Goal: Task Accomplishment & Management: Manage account settings

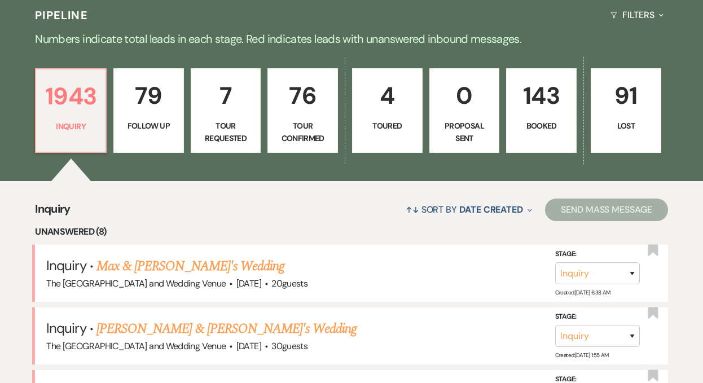
scroll to position [217, 0]
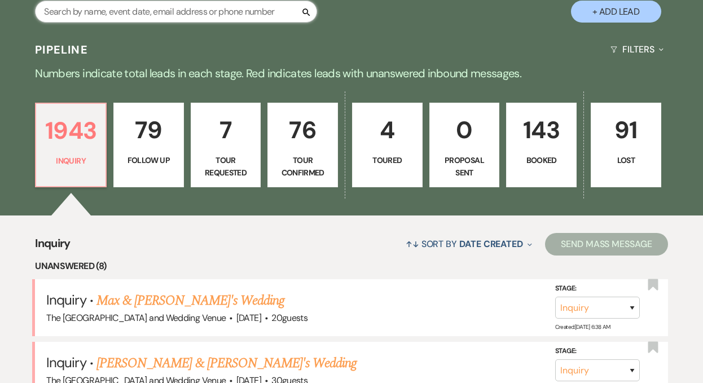
click at [215, 17] on input "text" at bounding box center [176, 12] width 282 height 22
paste input "Jordyn"
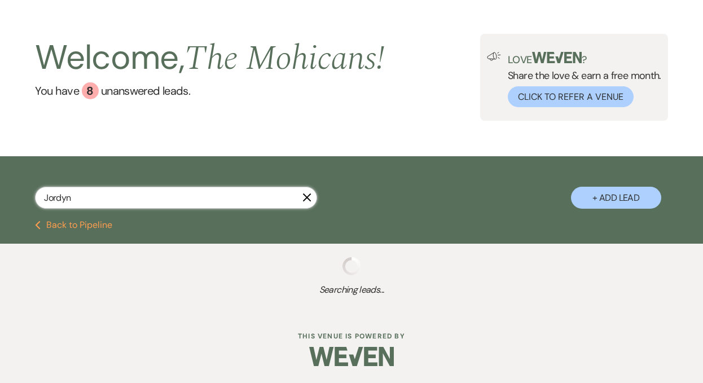
scroll to position [122, 0]
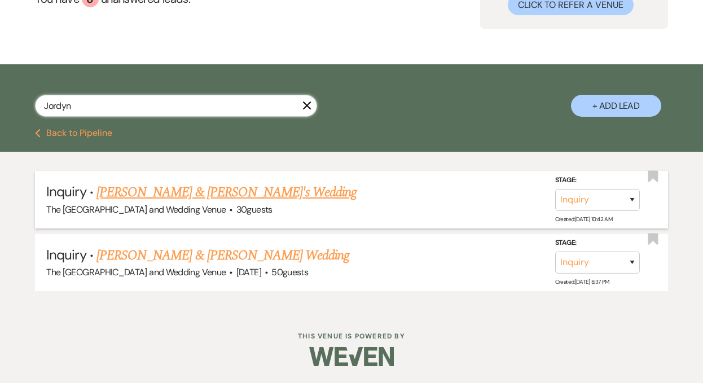
type input "Jordyn"
click at [581, 205] on select "Inquiry Follow Up Tour Requested Tour Confirmed Toured Proposal Sent Booked Lost" at bounding box center [597, 200] width 85 height 22
select select "8"
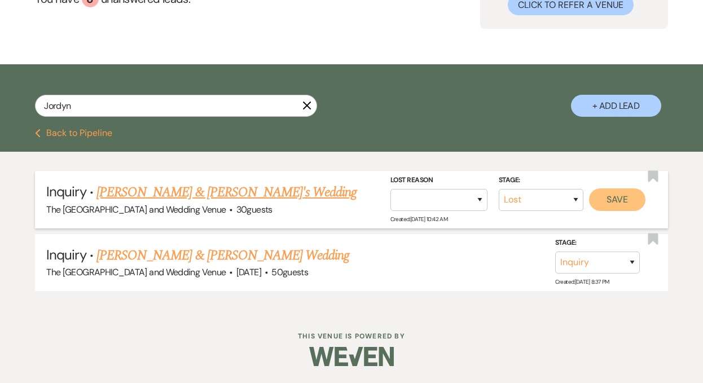
click at [597, 204] on button "Save" at bounding box center [617, 199] width 56 height 23
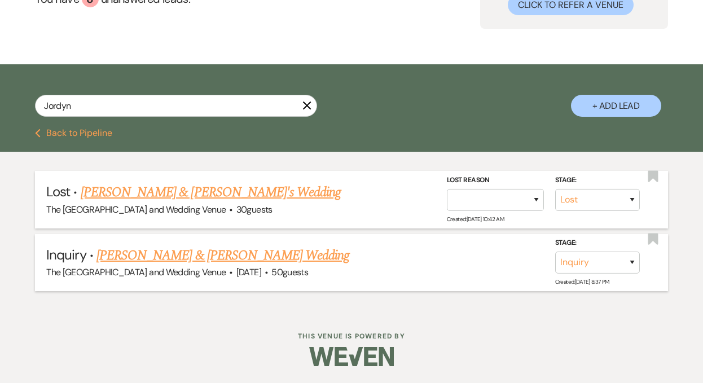
click at [250, 251] on link "Dominic & Jordyn Kneice's Wedding" at bounding box center [222, 255] width 253 height 20
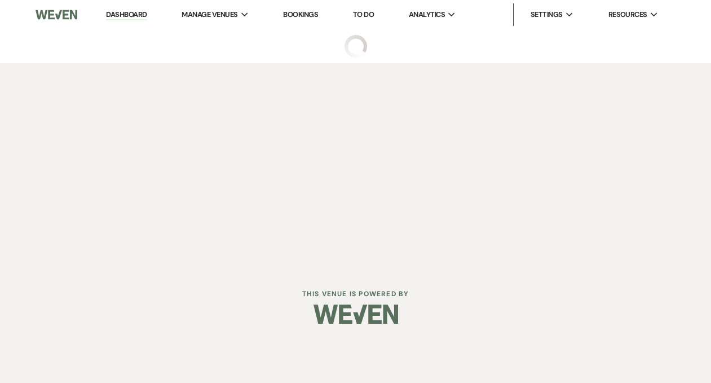
select select "5"
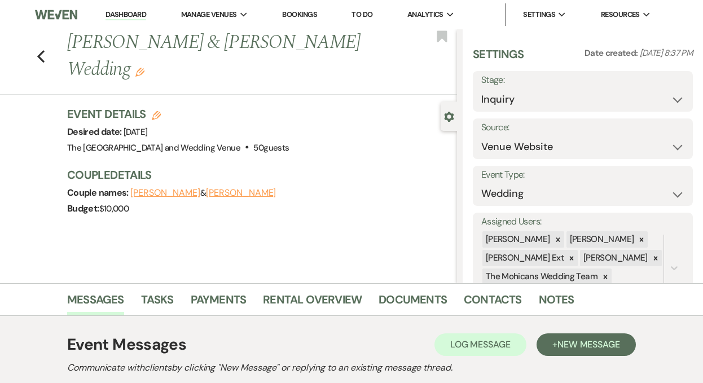
scroll to position [166, 0]
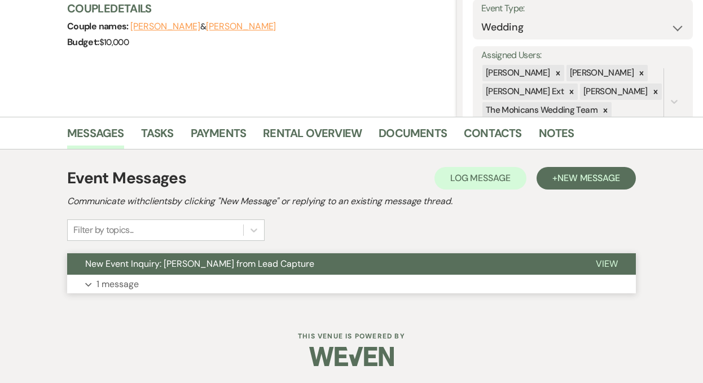
click at [113, 290] on p "1 message" at bounding box center [117, 284] width 42 height 15
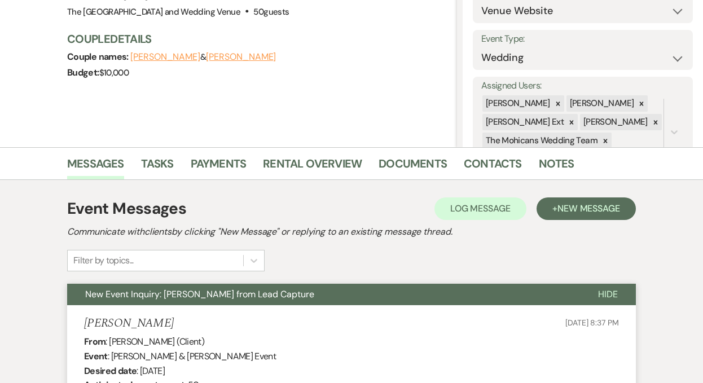
scroll to position [0, 0]
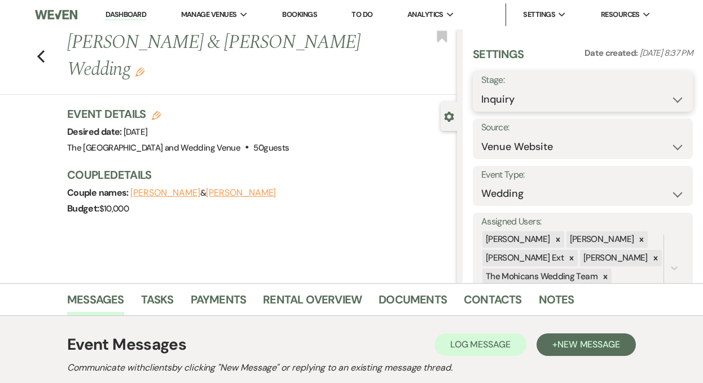
click at [529, 99] on select "Inquiry Follow Up Tour Requested Tour Confirmed Toured Proposal Sent Booked Lost" at bounding box center [582, 100] width 203 height 22
select select "8"
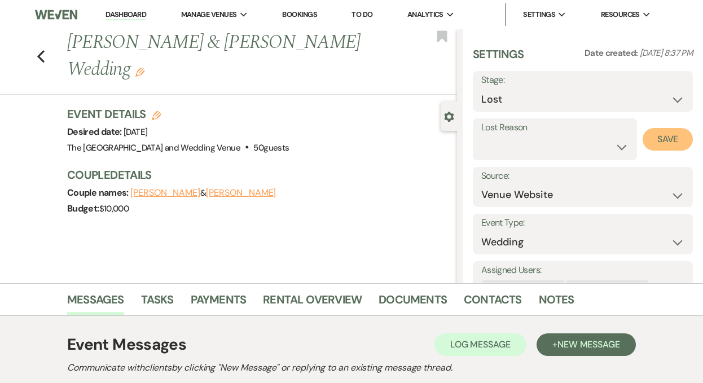
click at [642, 133] on button "Save" at bounding box center [667, 139] width 50 height 23
click at [118, 12] on link "Dashboard" at bounding box center [125, 15] width 41 height 11
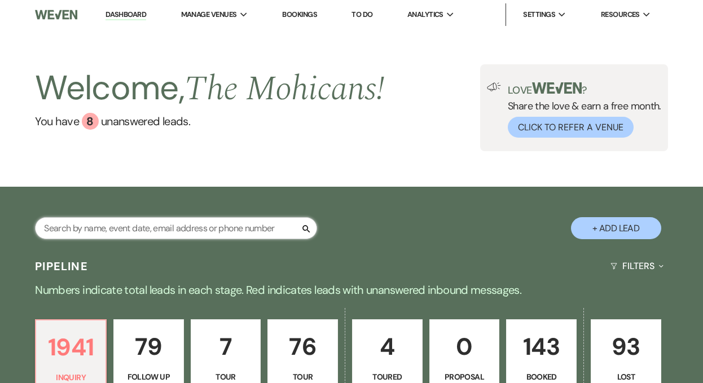
click at [173, 227] on input "text" at bounding box center [176, 228] width 282 height 22
paste input "Sabrina Eink"
type input "Sabrina Eink"
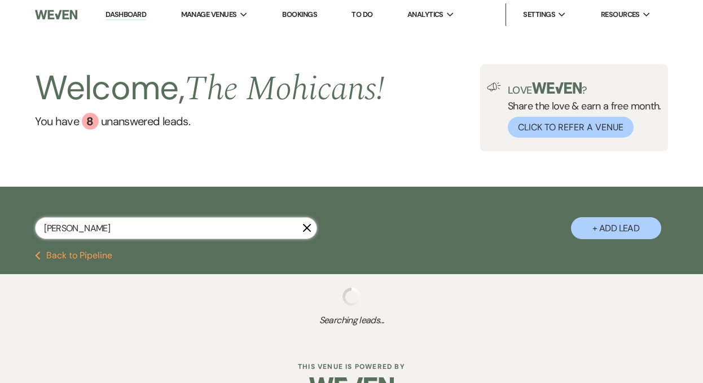
select select "9"
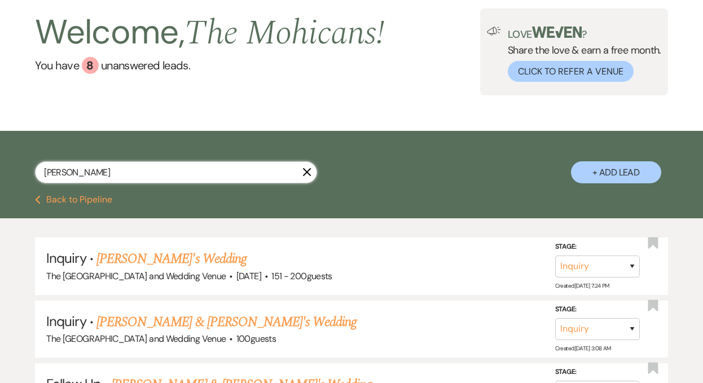
scroll to position [60, 0]
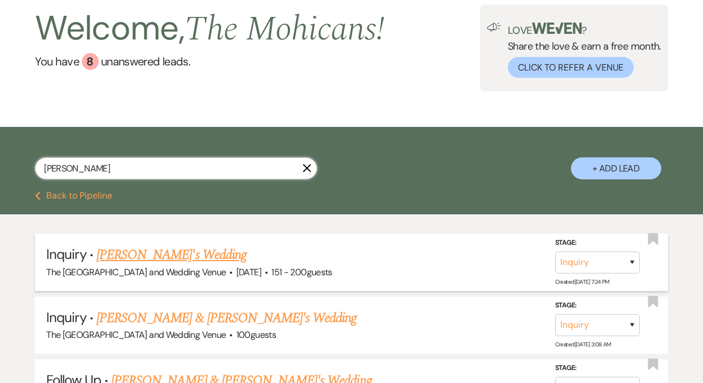
type input "Sabrina Eink"
click at [606, 266] on select "Inquiry Follow Up Tour Requested Tour Confirmed Toured Proposal Sent Booked Lost" at bounding box center [597, 262] width 85 height 22
select select "4"
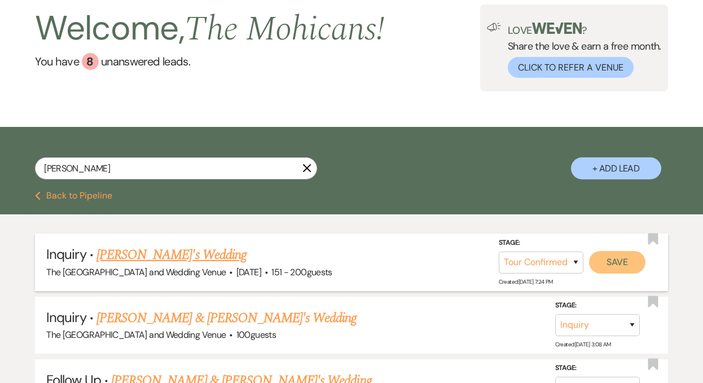
click at [617, 262] on button "Save" at bounding box center [617, 262] width 56 height 23
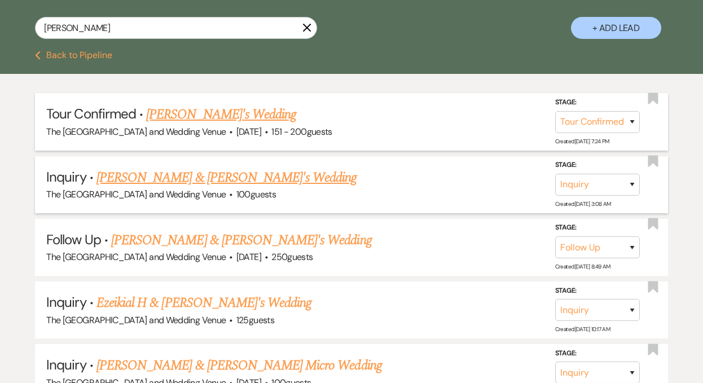
scroll to position [0, 0]
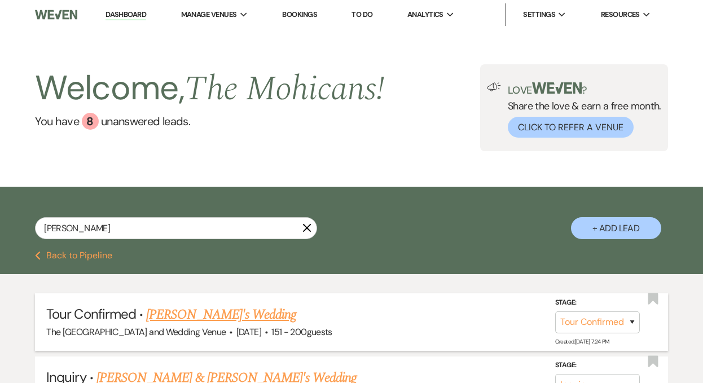
click at [72, 254] on button "Previous Back to Pipeline" at bounding box center [73, 255] width 77 height 9
select select "4"
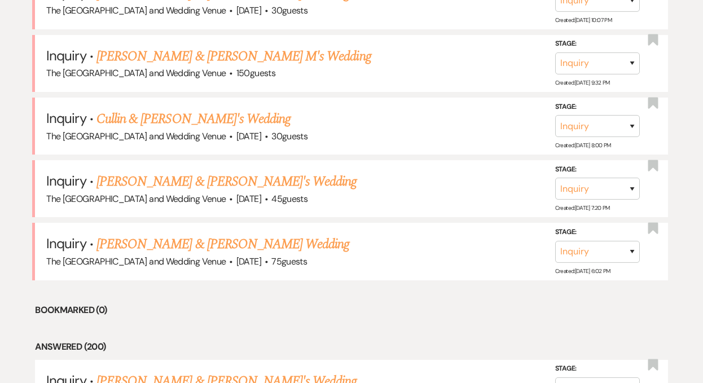
scroll to position [716, 0]
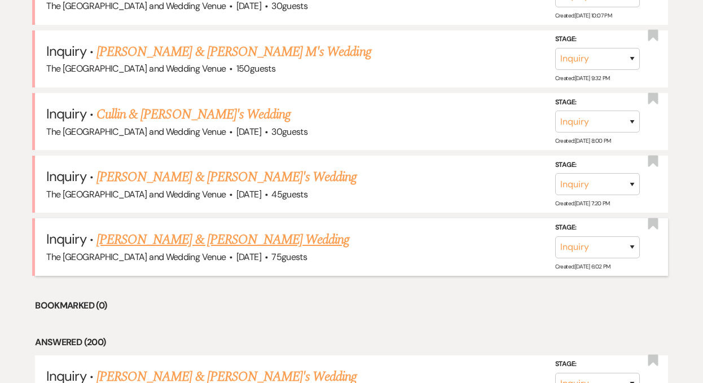
click at [183, 239] on link "[PERSON_NAME] & [PERSON_NAME] Wedding" at bounding box center [222, 240] width 253 height 20
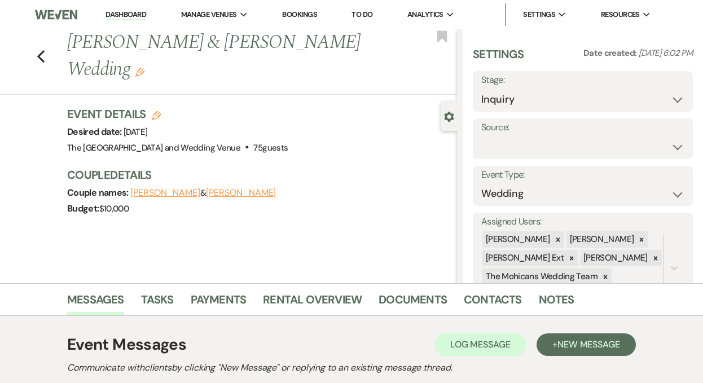
click at [122, 14] on link "Dashboard" at bounding box center [125, 15] width 41 height 11
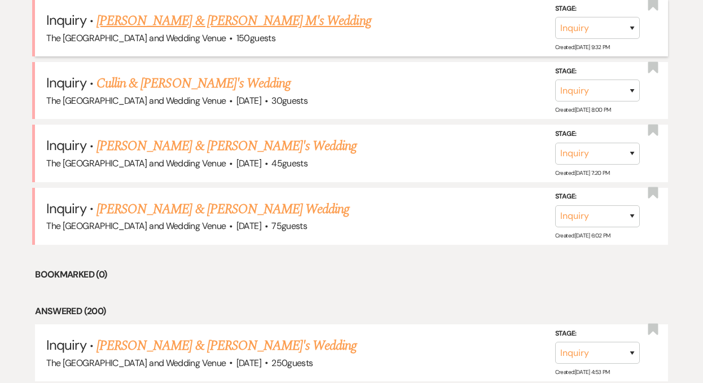
scroll to position [849, 0]
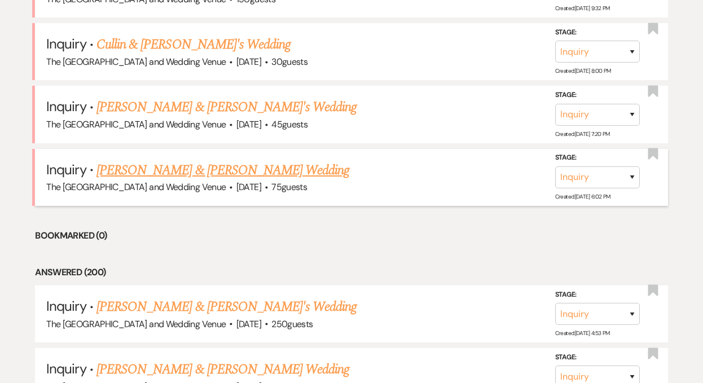
click at [200, 166] on link "[PERSON_NAME] & [PERSON_NAME] Wedding" at bounding box center [222, 170] width 253 height 20
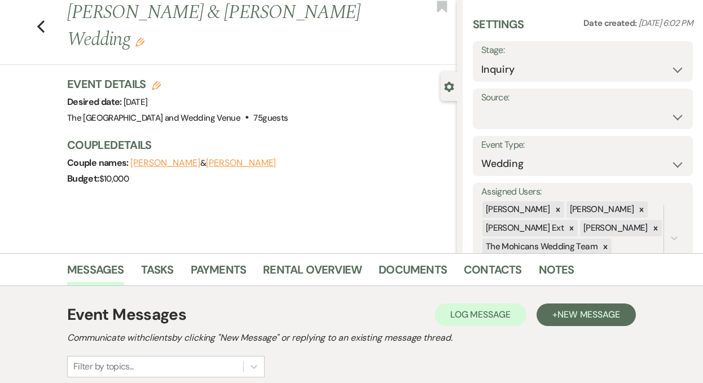
scroll to position [16, 0]
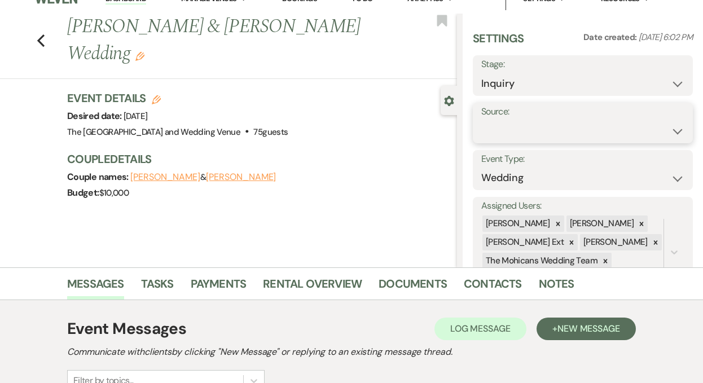
click at [511, 125] on select "Weven Venue Website Instagram Facebook Pinterest Google The Knot Wedding Wire H…" at bounding box center [582, 131] width 203 height 22
select select "5"
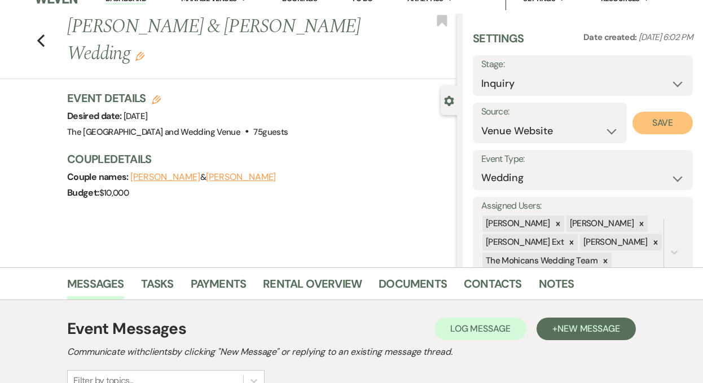
click at [655, 114] on button "Save" at bounding box center [662, 123] width 60 height 23
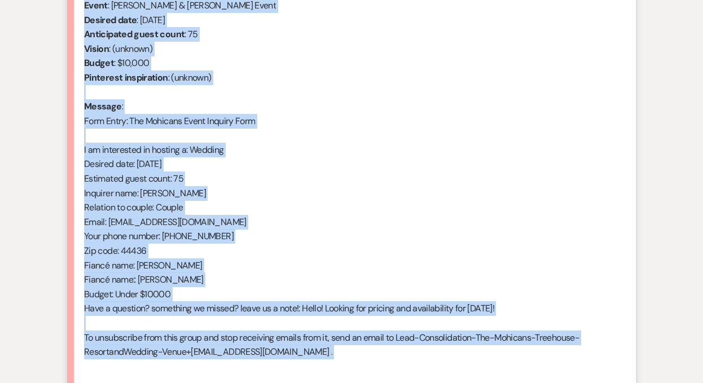
scroll to position [487, 0]
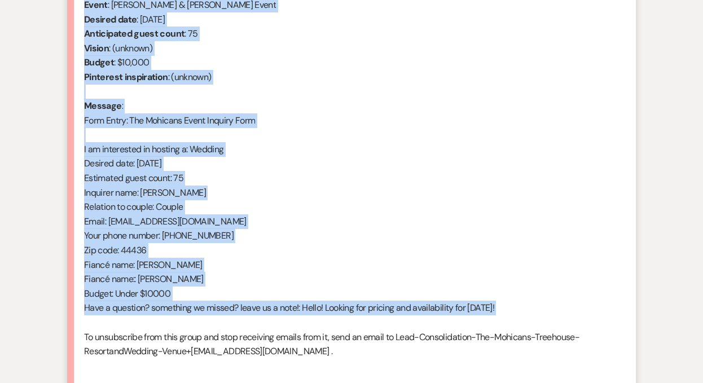
drag, startPoint x: 83, startPoint y: 138, endPoint x: 246, endPoint y: 325, distance: 247.8
click at [246, 325] on div "From : Jamie Hinson (Client) Event : Robert & Jamie Hinson's Event Desired date…" at bounding box center [351, 178] width 535 height 390
copy div "From : Jamie Hinson (Client) Event : Robert & Jamie Hinson's Event Desired date…"
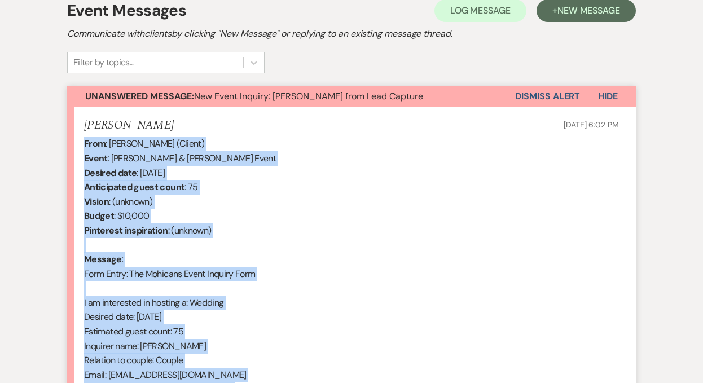
scroll to position [321, 0]
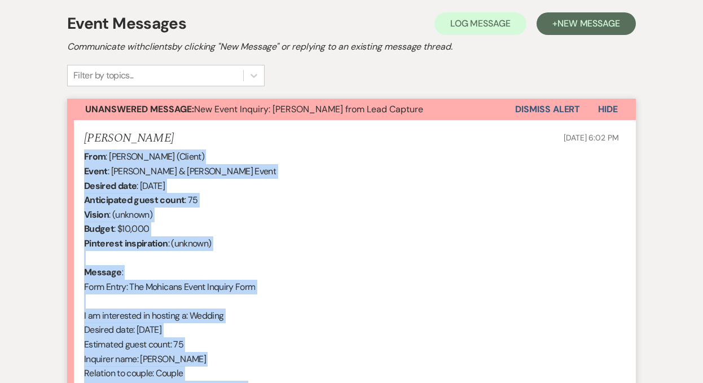
click at [547, 108] on button "Dismiss Alert" at bounding box center [547, 109] width 65 height 21
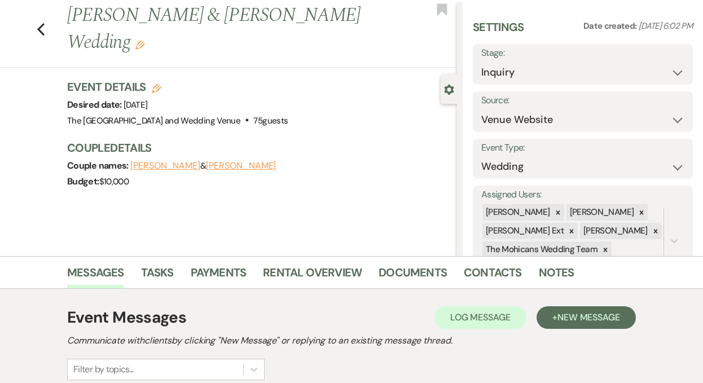
scroll to position [0, 0]
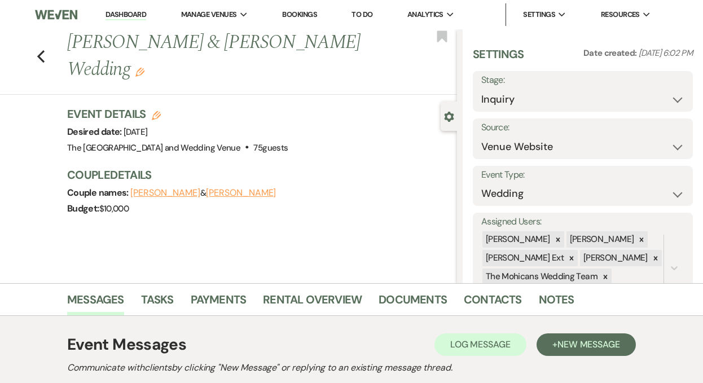
click at [126, 11] on link "Dashboard" at bounding box center [125, 15] width 41 height 11
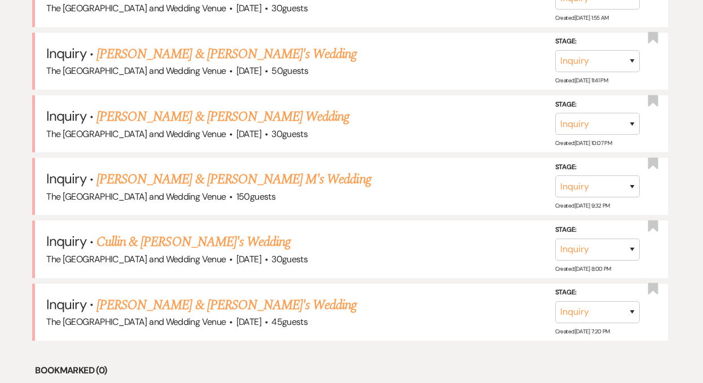
scroll to position [860, 0]
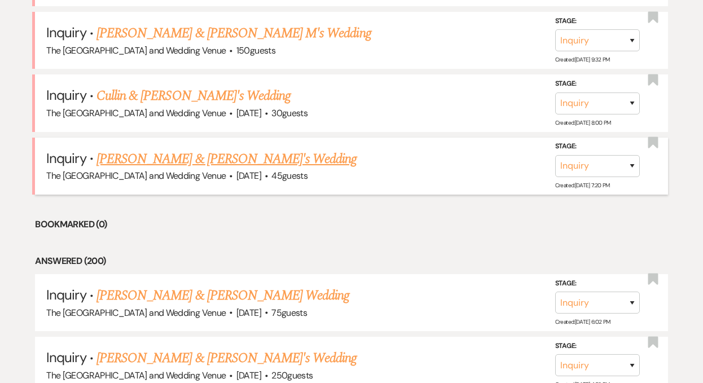
click at [180, 158] on link "[PERSON_NAME] & [PERSON_NAME]'s Wedding" at bounding box center [226, 159] width 261 height 20
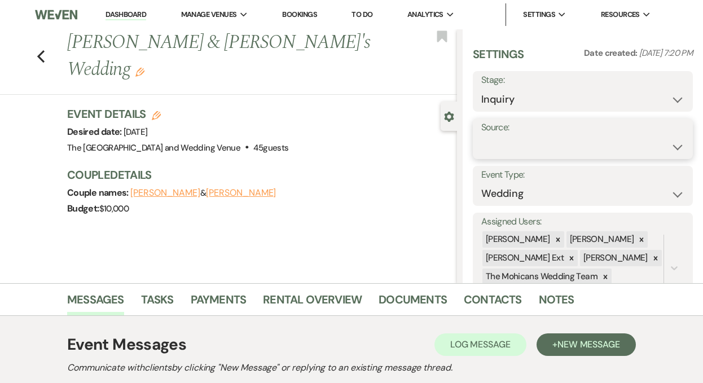
click at [553, 148] on select "Weven Venue Website Instagram Facebook Pinterest Google The Knot Wedding Wire H…" at bounding box center [582, 147] width 203 height 22
select select "5"
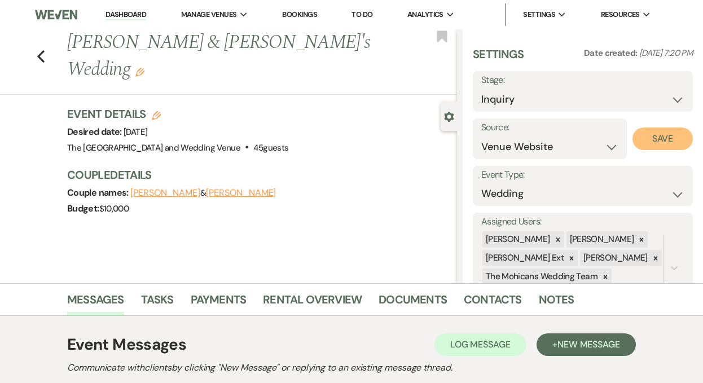
click at [647, 137] on button "Save" at bounding box center [662, 138] width 60 height 23
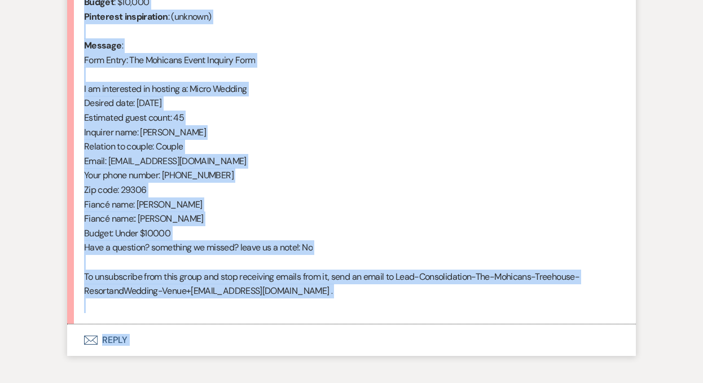
scroll to position [610, 0]
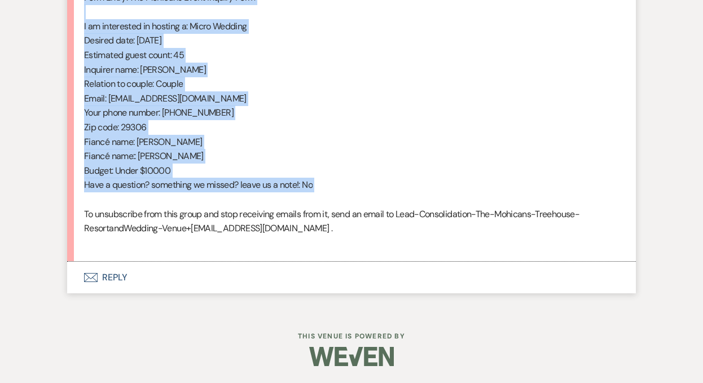
drag, startPoint x: 85, startPoint y: 231, endPoint x: 246, endPoint y: 197, distance: 165.3
click at [246, 197] on div "From : Hannah (Client) Event : David & Hannah's Event Desired date : October 10…" at bounding box center [351, 55] width 535 height 390
copy div "From : Hannah (Client) Event : David & Hannah's Event Desired date : October 10…"
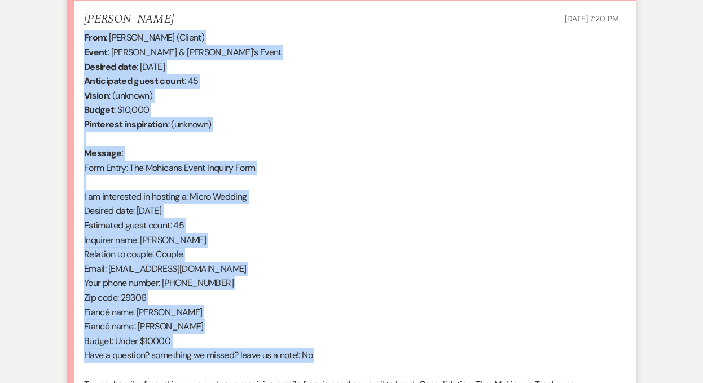
scroll to position [292, 0]
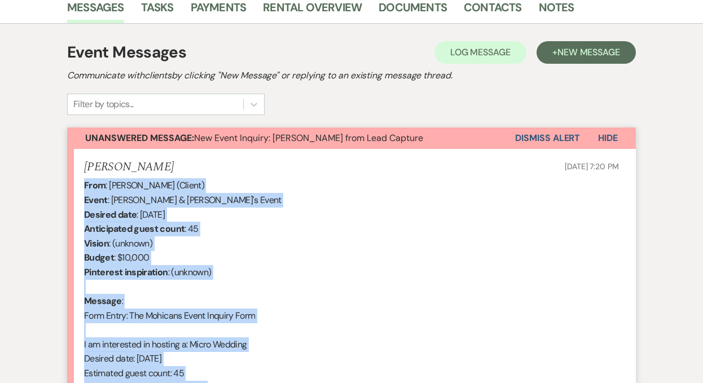
click at [539, 139] on button "Dismiss Alert" at bounding box center [547, 137] width 65 height 21
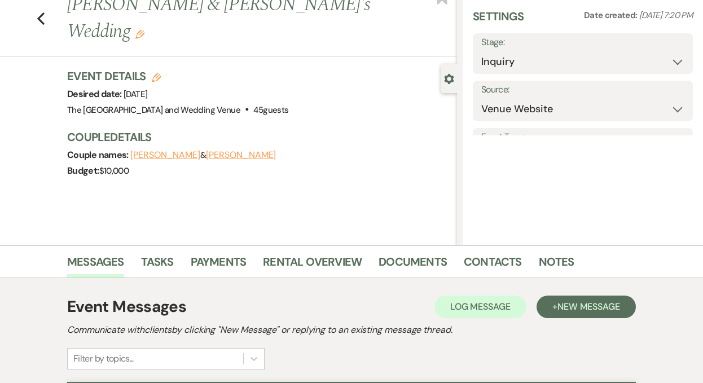
scroll to position [0, 0]
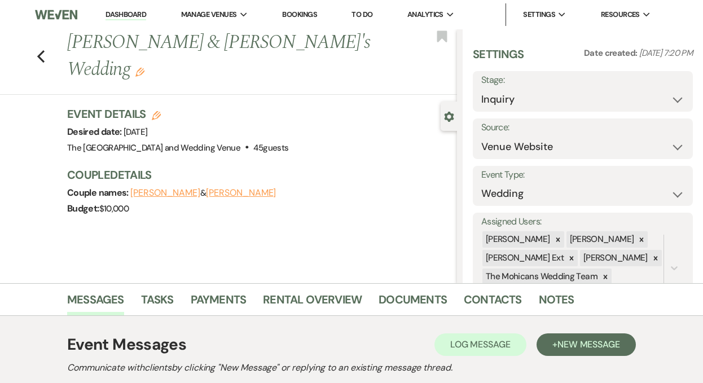
click at [127, 19] on link "Dashboard" at bounding box center [125, 15] width 41 height 11
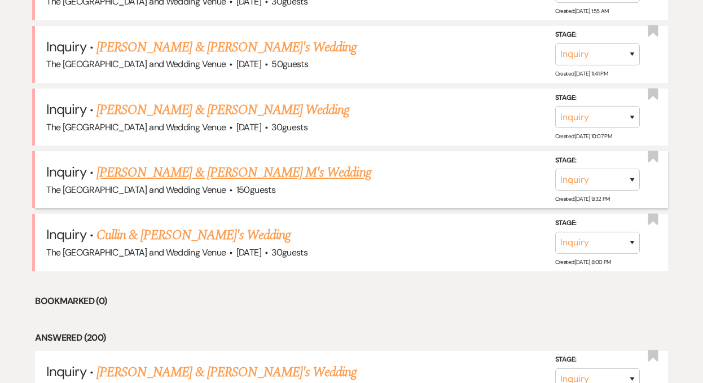
scroll to position [723, 0]
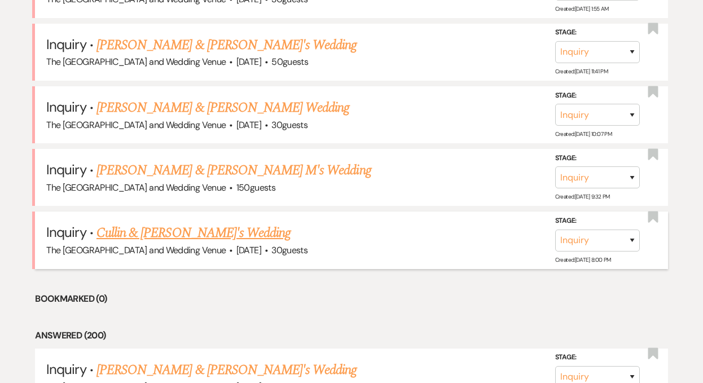
click at [180, 227] on link "Cullin & [PERSON_NAME]'s Wedding" at bounding box center [193, 233] width 194 height 20
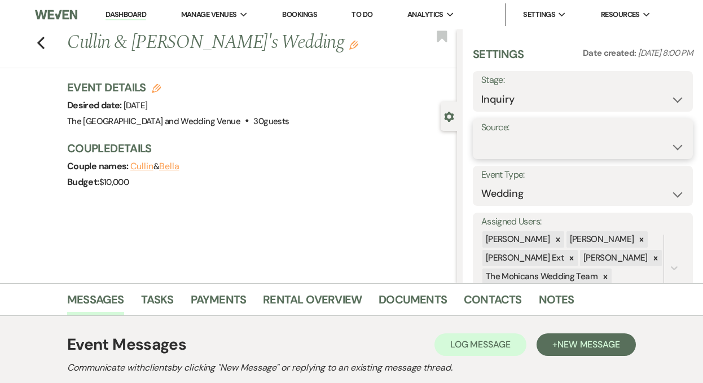
click at [541, 149] on select "Weven Venue Website Instagram Facebook Pinterest Google The Knot Wedding Wire H…" at bounding box center [582, 147] width 203 height 22
select select "5"
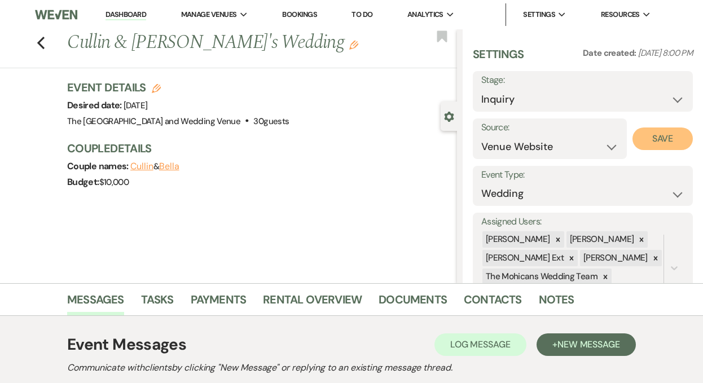
click at [657, 136] on button "Save" at bounding box center [662, 138] width 60 height 23
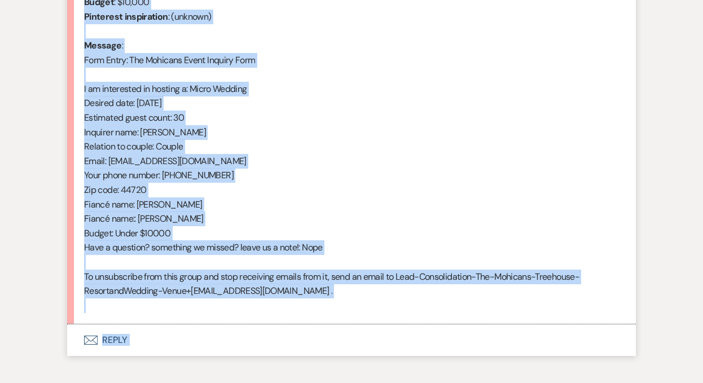
scroll to position [564, 0]
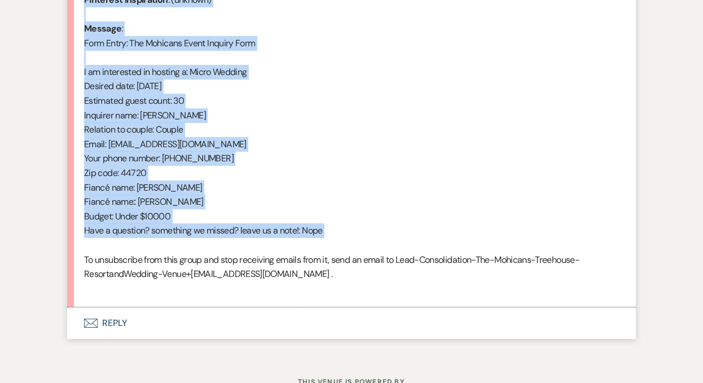
drag, startPoint x: 85, startPoint y: 263, endPoint x: 224, endPoint y: 250, distance: 139.9
click at [224, 250] on div "From : Isabella (Client) Event : Cullin & Bella's Event Desired date : November…" at bounding box center [351, 101] width 535 height 390
copy div "From : Isabella (Client) Event : Cullin & Bella's Event Desired date : November…"
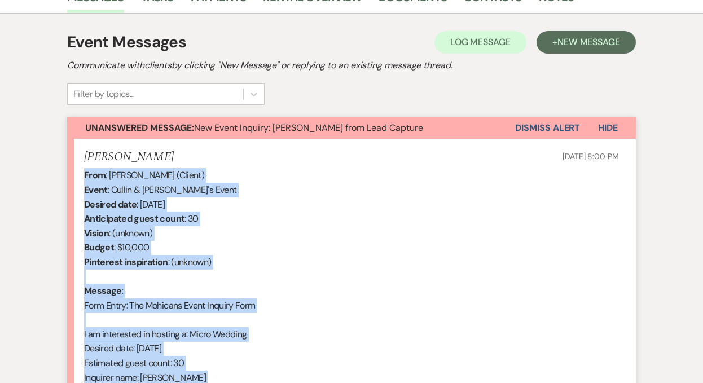
scroll to position [294, 0]
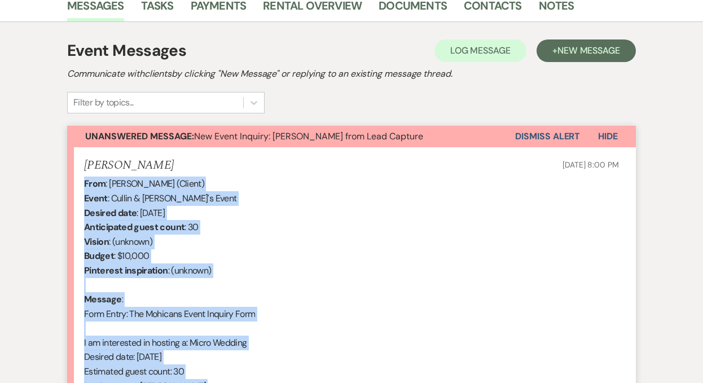
click at [539, 137] on button "Dismiss Alert" at bounding box center [547, 136] width 65 height 21
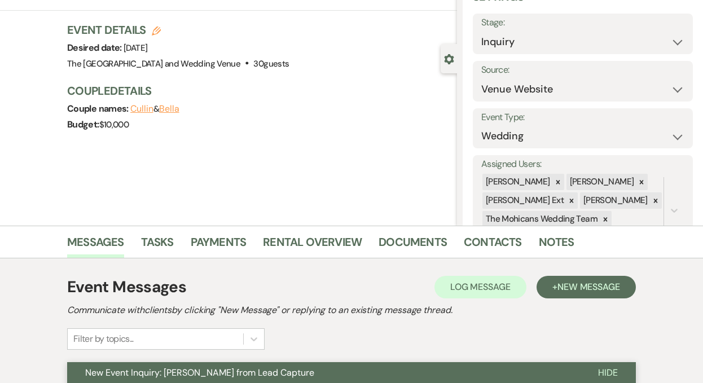
scroll to position [0, 0]
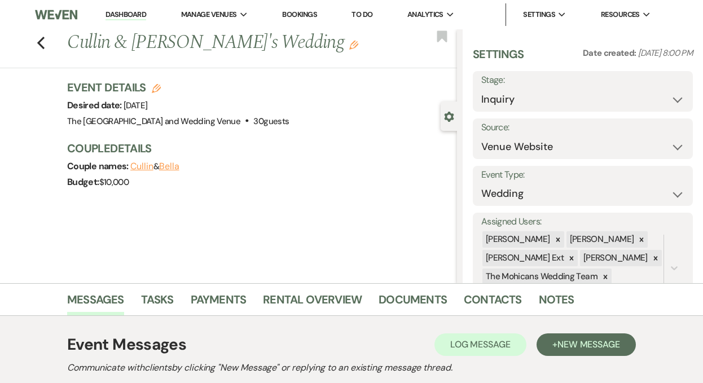
click at [127, 15] on link "Dashboard" at bounding box center [125, 15] width 41 height 11
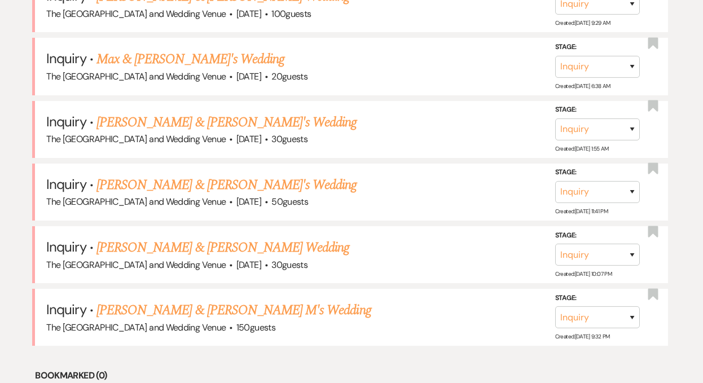
scroll to position [753, 0]
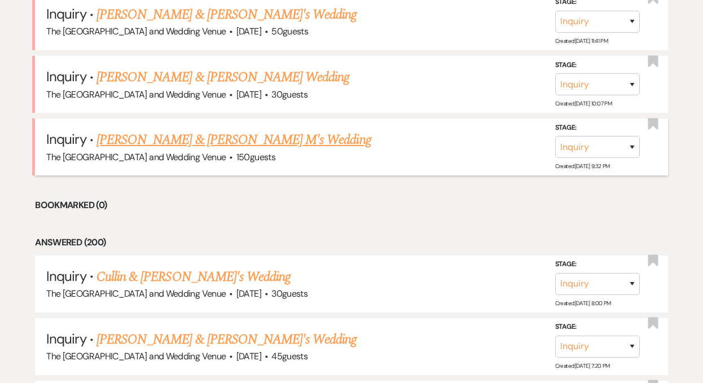
click at [220, 137] on link "[PERSON_NAME] & [PERSON_NAME] M's Wedding" at bounding box center [233, 140] width 275 height 20
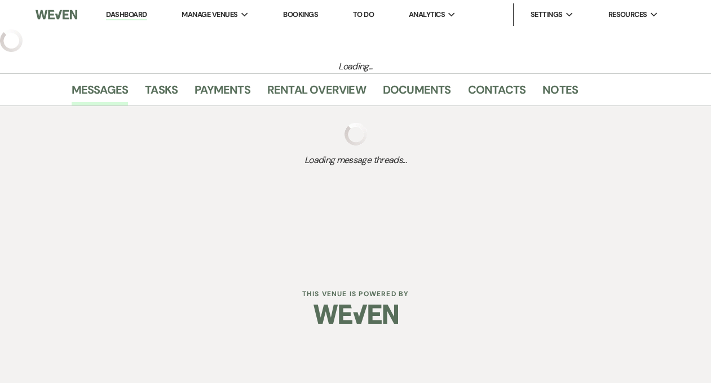
select select "17"
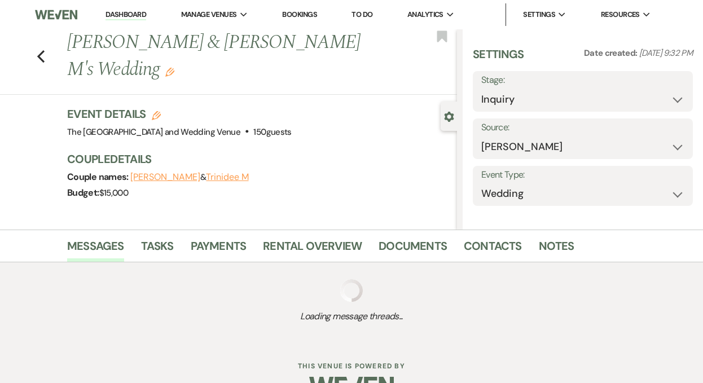
click at [123, 14] on link "Dashboard" at bounding box center [125, 15] width 41 height 11
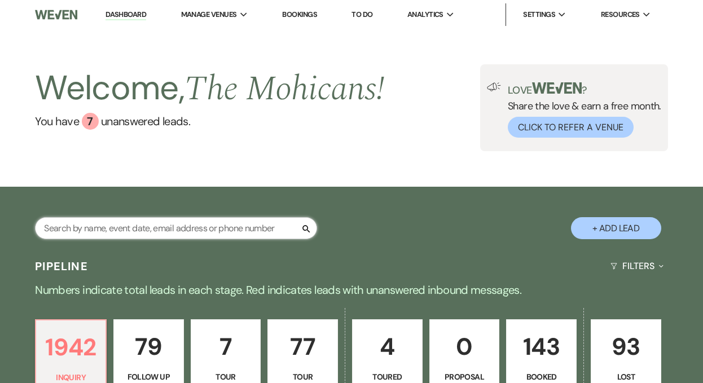
click at [187, 231] on input "text" at bounding box center [176, 228] width 282 height 22
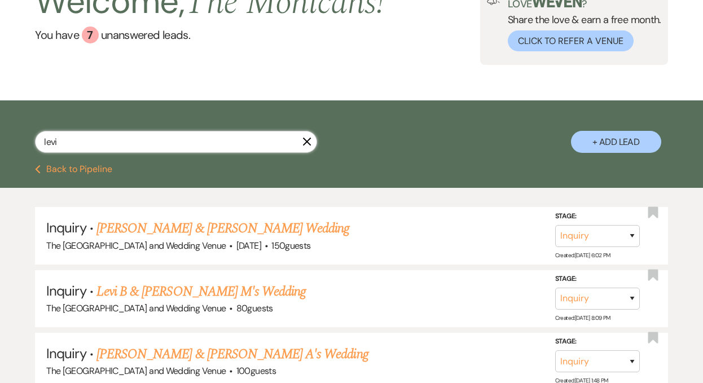
scroll to position [87, 0]
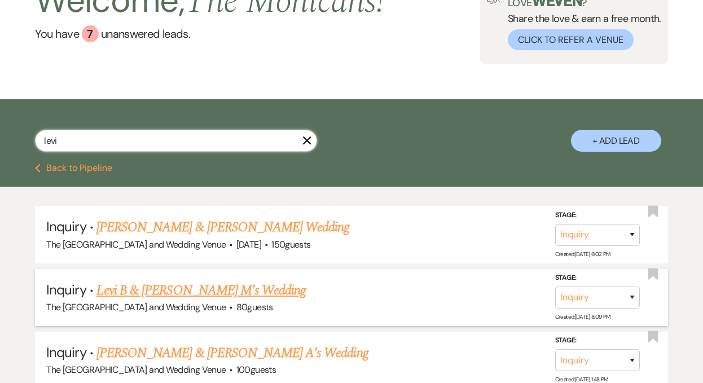
type input "levi"
click at [575, 296] on select "Inquiry Follow Up Tour Requested Tour Confirmed Toured Proposal Sent Booked Lost" at bounding box center [597, 297] width 85 height 22
select select "8"
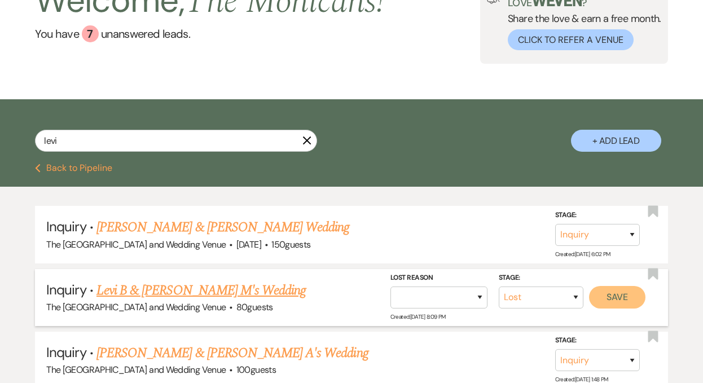
click at [604, 301] on button "Save" at bounding box center [617, 297] width 56 height 23
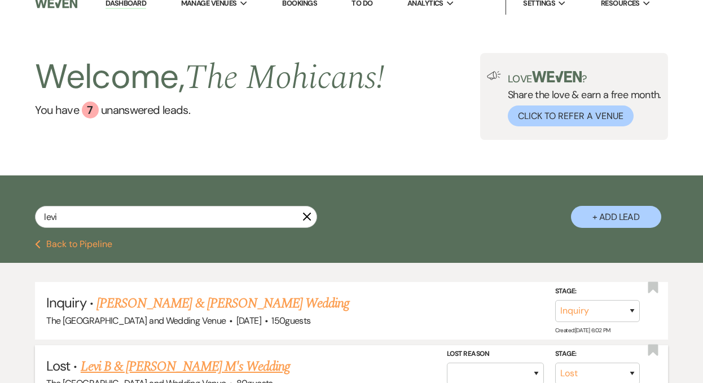
scroll to position [0, 0]
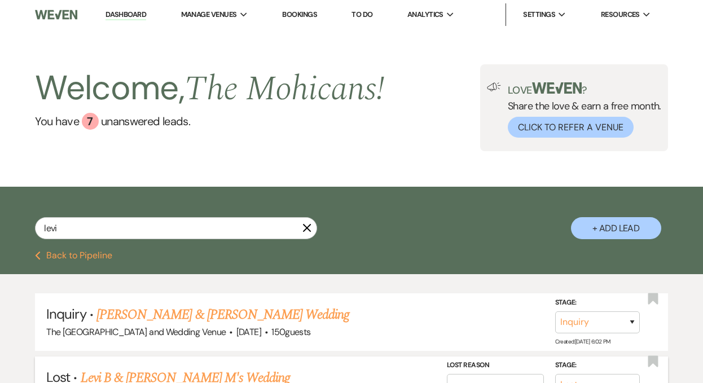
click at [123, 14] on link "Dashboard" at bounding box center [125, 15] width 41 height 11
select select "8"
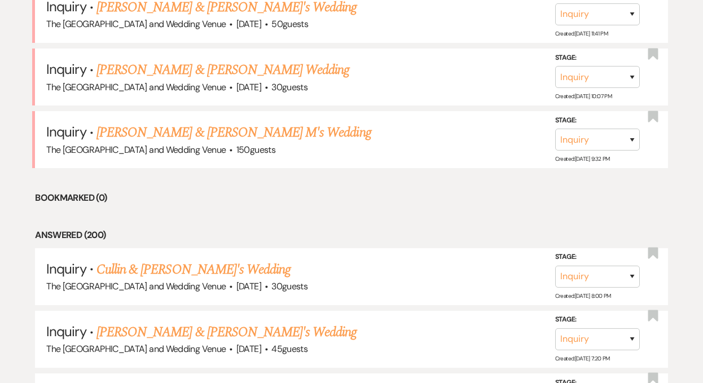
scroll to position [727, 0]
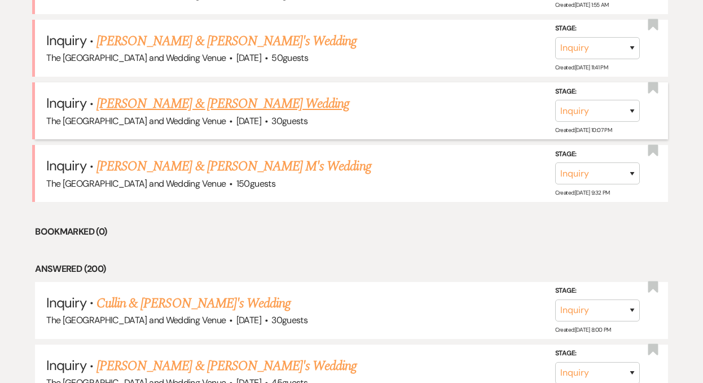
click at [180, 103] on link "[PERSON_NAME] & [PERSON_NAME] Wedding" at bounding box center [222, 104] width 253 height 20
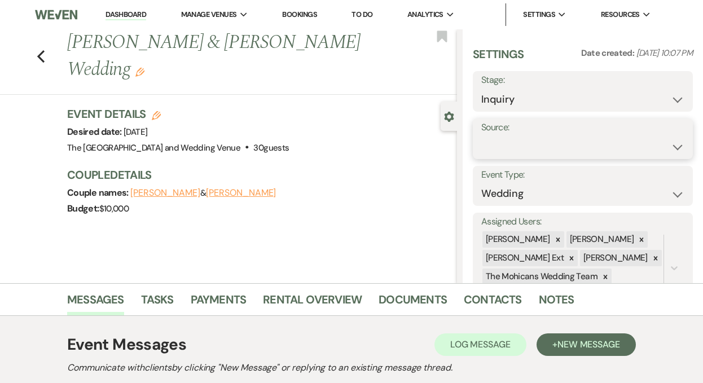
click at [533, 148] on select "Weven Venue Website Instagram Facebook Pinterest Google The Knot Wedding Wire H…" at bounding box center [582, 147] width 203 height 22
select select "5"
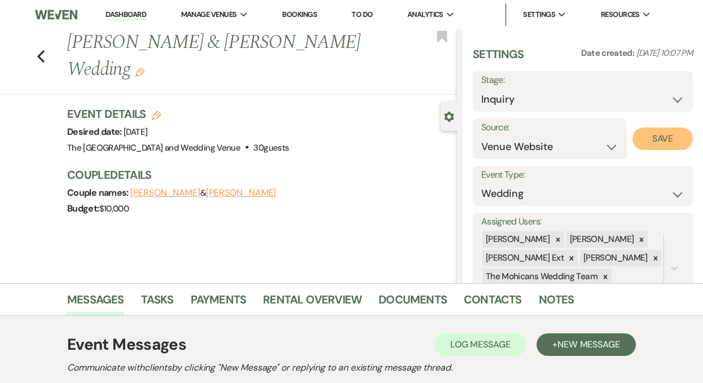
click at [651, 139] on button "Save" at bounding box center [662, 138] width 60 height 23
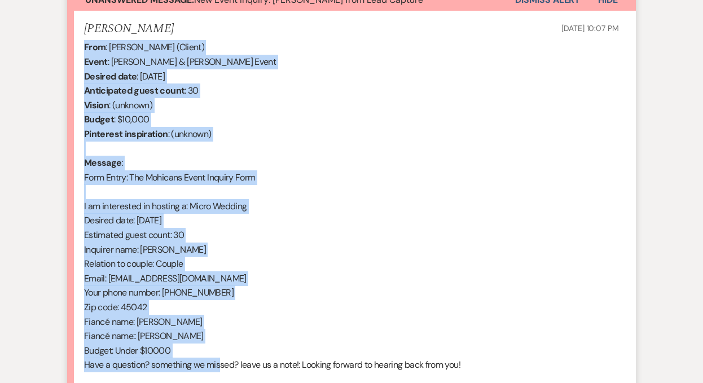
scroll to position [474, 0]
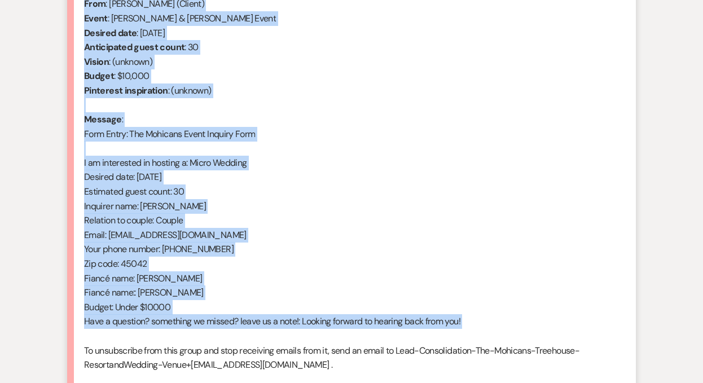
drag, startPoint x: 85, startPoint y: 174, endPoint x: 225, endPoint y: 337, distance: 214.7
click at [225, 337] on div "From : Ellison Alexander (Client) Event : Sylvester & Ellison Alexander's Event…" at bounding box center [351, 192] width 535 height 390
copy div "From : Ellison Alexander (Client) Event : Sylvester & Ellison Alexander's Event…"
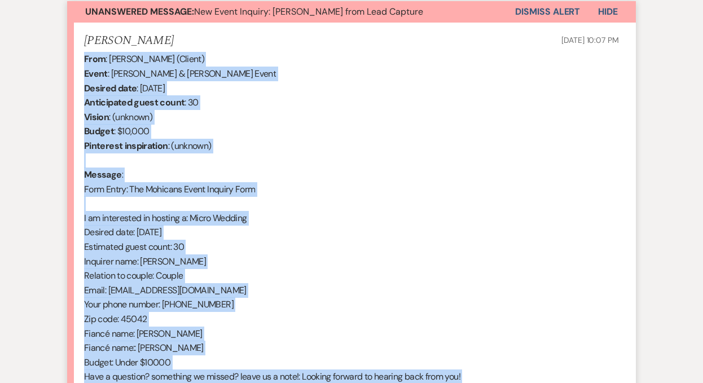
scroll to position [222, 0]
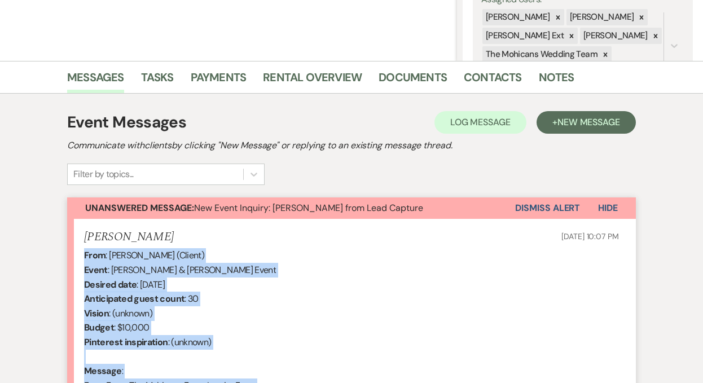
click at [543, 207] on button "Dismiss Alert" at bounding box center [547, 207] width 65 height 21
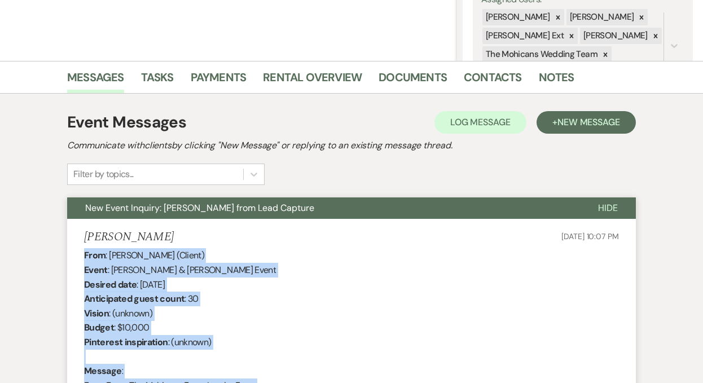
scroll to position [0, 0]
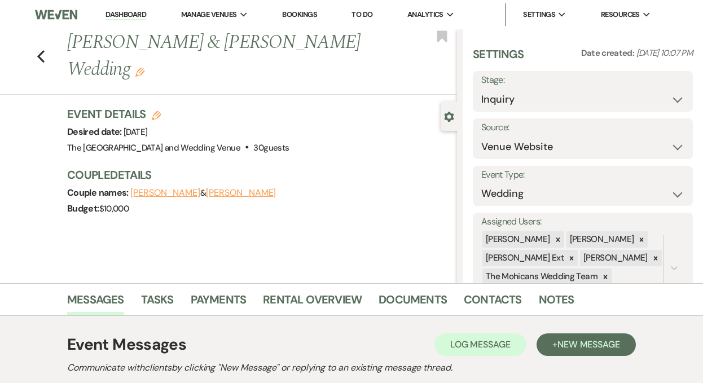
click at [123, 15] on link "Dashboard" at bounding box center [125, 15] width 41 height 11
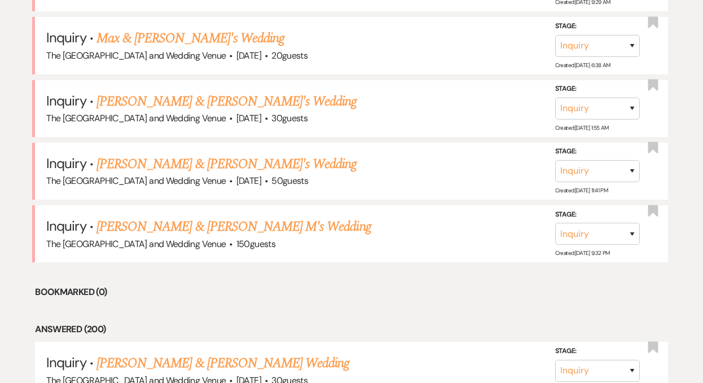
scroll to position [612, 0]
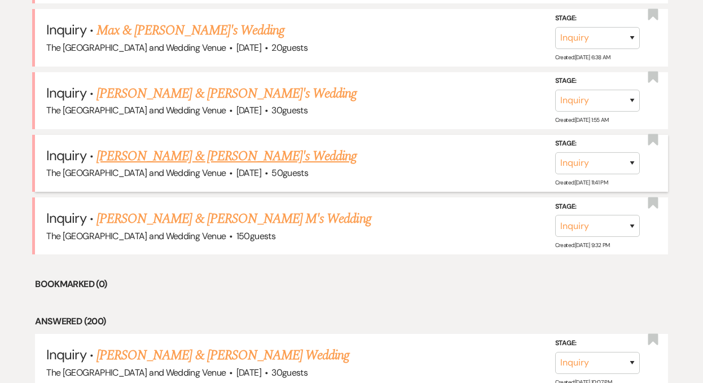
click at [191, 148] on link "[PERSON_NAME] & [PERSON_NAME]'s Wedding" at bounding box center [226, 156] width 261 height 20
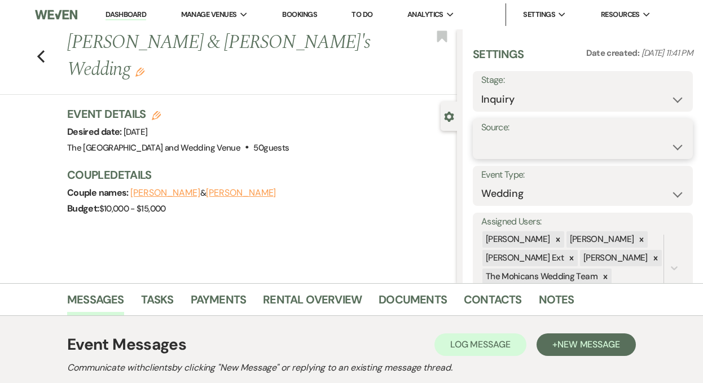
click at [566, 148] on select "Weven Venue Website Instagram Facebook Pinterest Google The Knot Wedding Wire H…" at bounding box center [582, 147] width 203 height 22
select select "5"
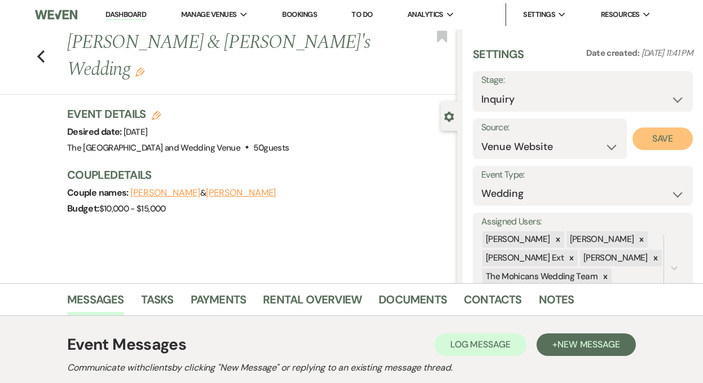
click at [634, 136] on button "Save" at bounding box center [662, 138] width 60 height 23
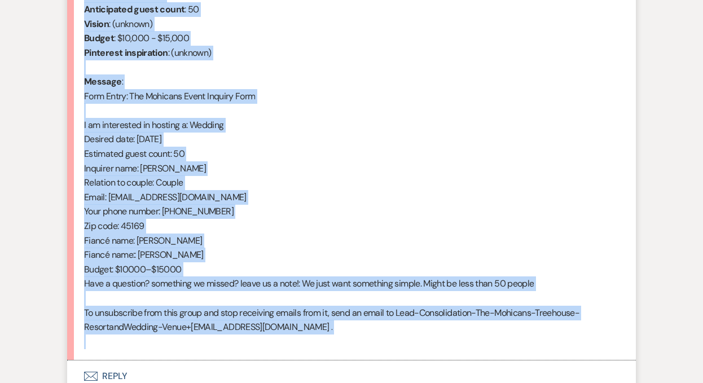
scroll to position [512, 0]
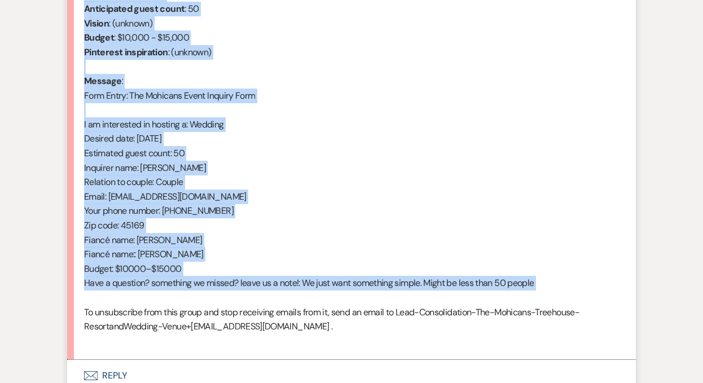
drag, startPoint x: 85, startPoint y: 110, endPoint x: 232, endPoint y: 302, distance: 242.1
click at [232, 302] on div "From : Elizabeth (Client) Event : Jamie & Elizabeth's Event Desired date : Octo…" at bounding box center [351, 153] width 535 height 390
copy div "From : Elizabeth (Client) Event : Jamie & Elizabeth's Event Desired date : Octo…"
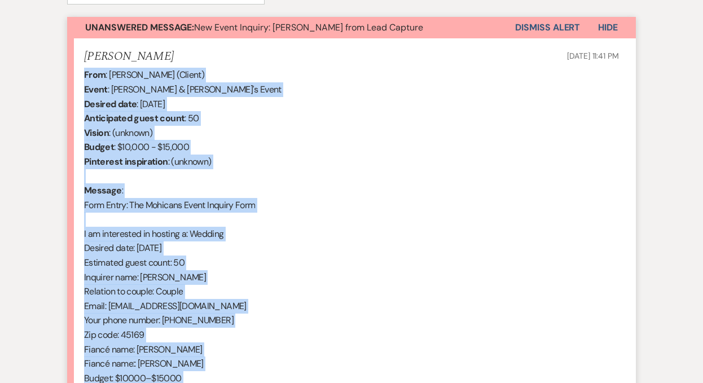
scroll to position [378, 0]
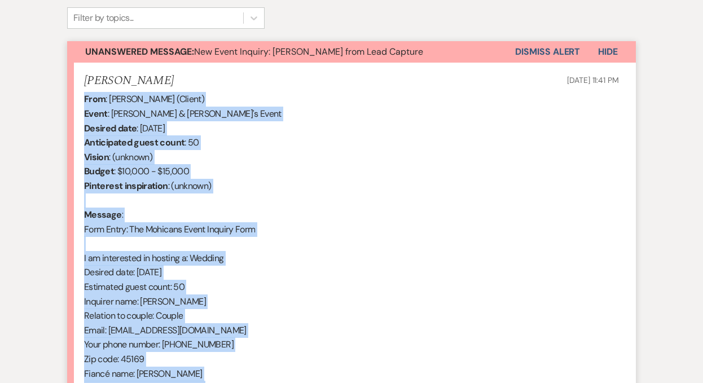
click at [525, 52] on button "Dismiss Alert" at bounding box center [547, 51] width 65 height 21
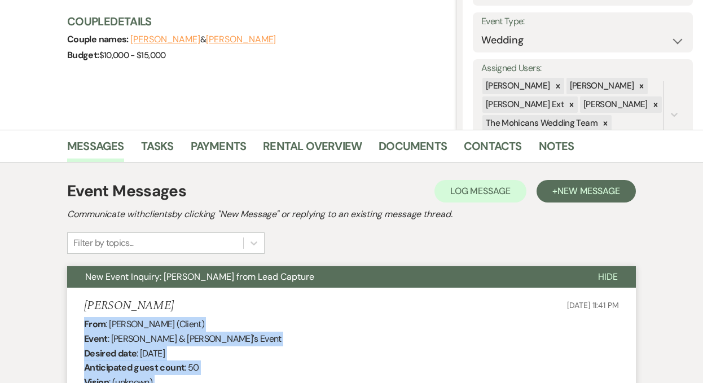
scroll to position [0, 0]
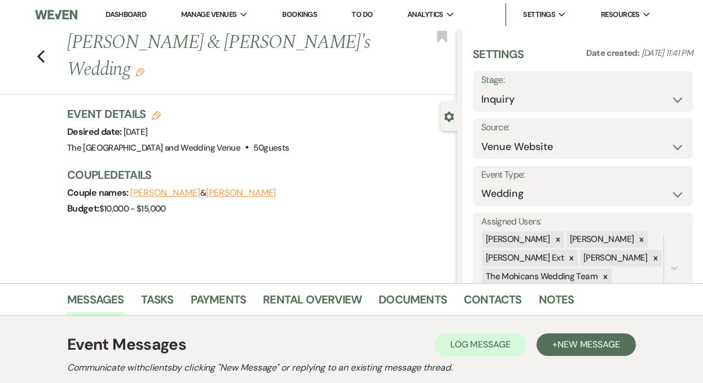
click at [112, 15] on link "Dashboard" at bounding box center [125, 15] width 41 height 11
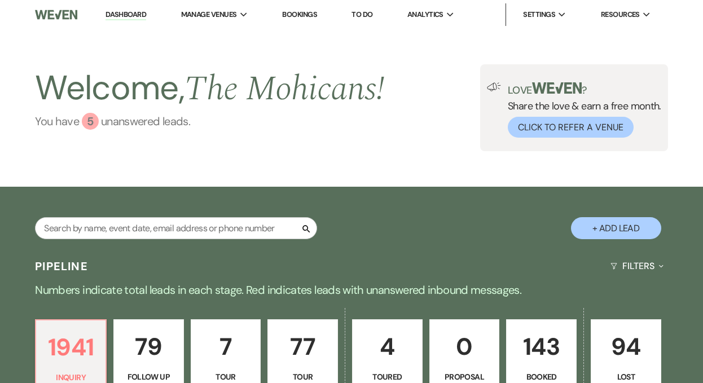
scroll to position [479, 0]
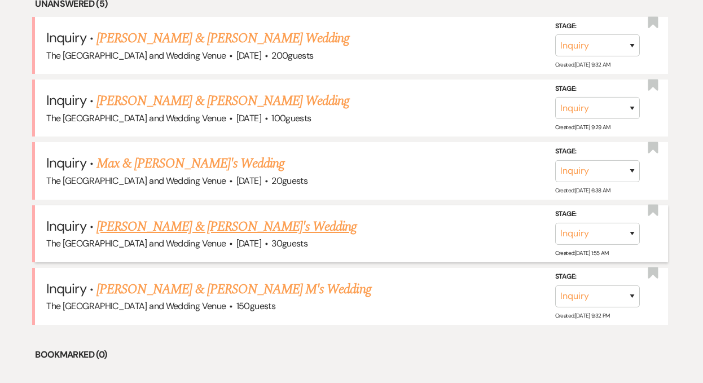
click at [173, 223] on link "[PERSON_NAME] & [PERSON_NAME]'s Wedding" at bounding box center [226, 227] width 261 height 20
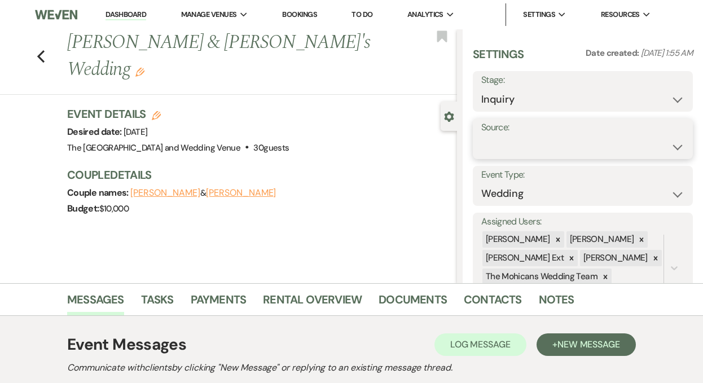
click at [574, 146] on select "Weven Venue Website Instagram Facebook Pinterest Google The Knot Wedding Wire H…" at bounding box center [582, 147] width 203 height 22
select select "5"
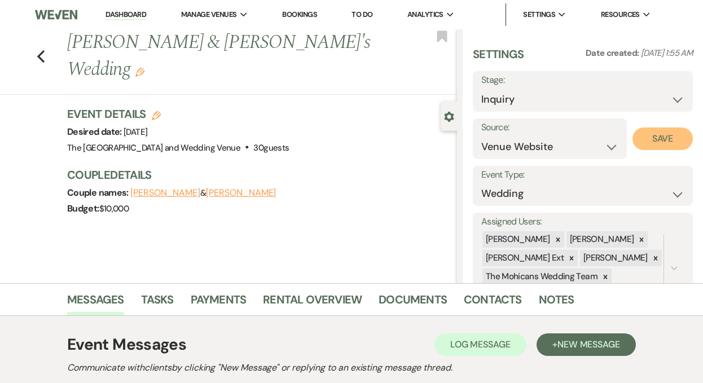
click at [651, 134] on button "Save" at bounding box center [662, 138] width 60 height 23
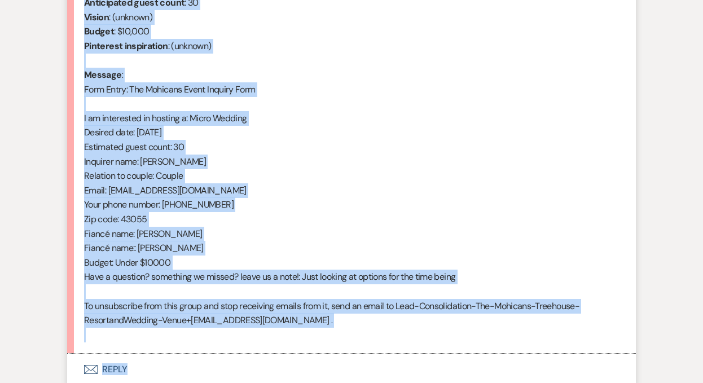
scroll to position [528, 0]
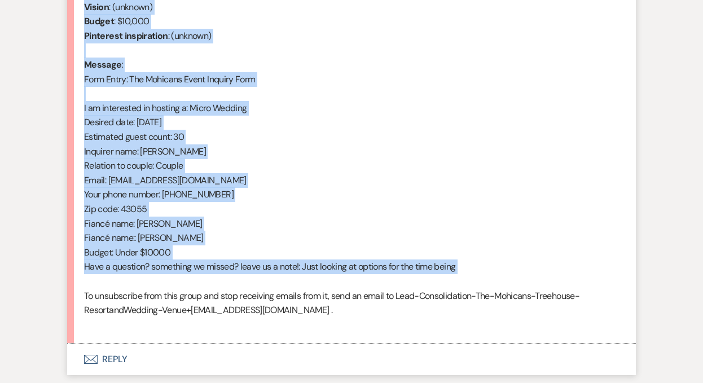
drag, startPoint x: 85, startPoint y: 210, endPoint x: 269, endPoint y: 285, distance: 199.3
click at [269, 285] on div "From : Jenna (Client) Event : Hank & Jenna's Event Desired date : November 14th…" at bounding box center [351, 137] width 535 height 390
copy div "From : Jenna (Client) Event : Hank & Jenna's Event Desired date : November 14th…"
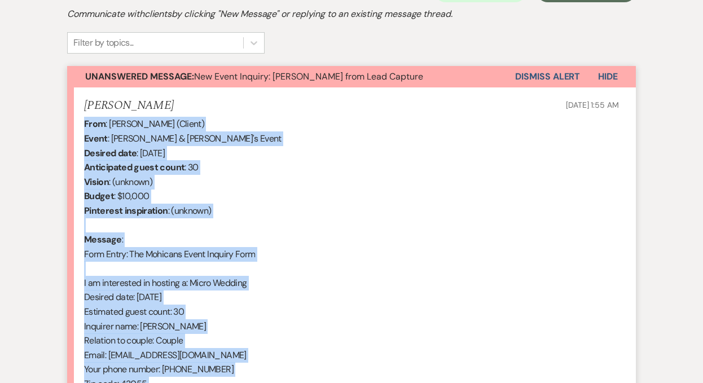
scroll to position [338, 0]
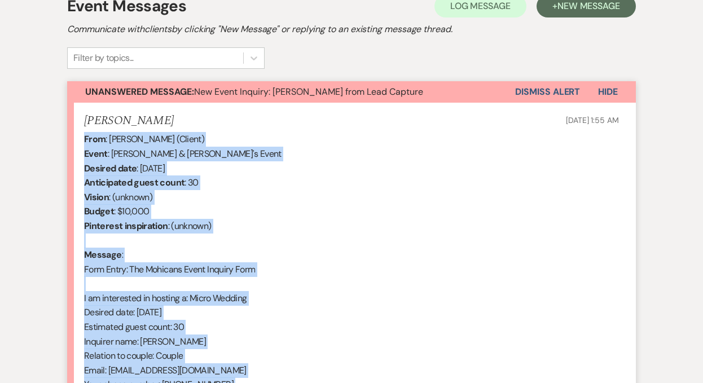
click at [529, 90] on button "Dismiss Alert" at bounding box center [547, 91] width 65 height 21
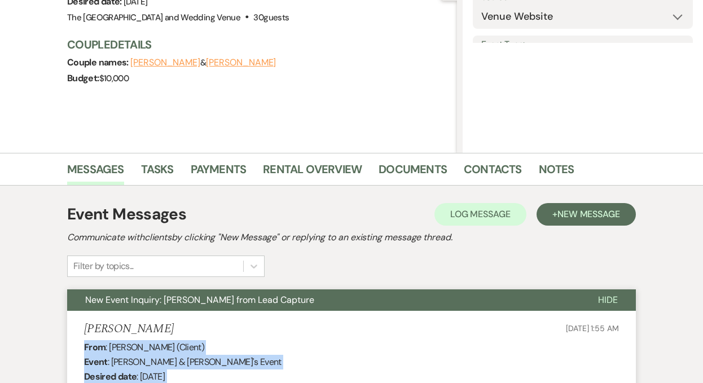
scroll to position [0, 0]
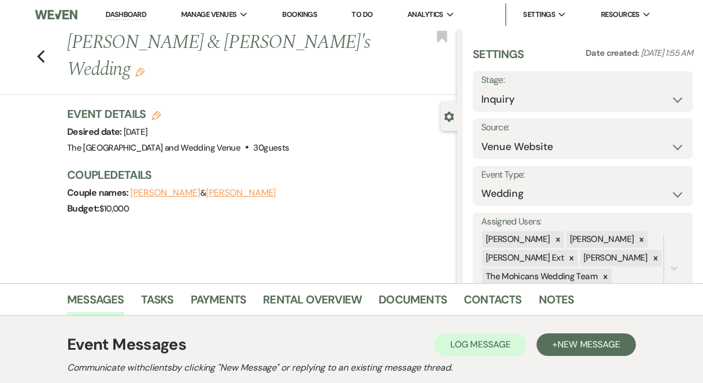
click at [123, 15] on link "Dashboard" at bounding box center [125, 15] width 41 height 11
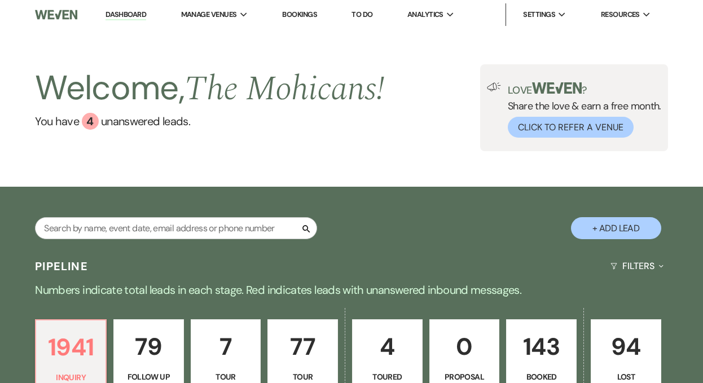
scroll to position [467, 0]
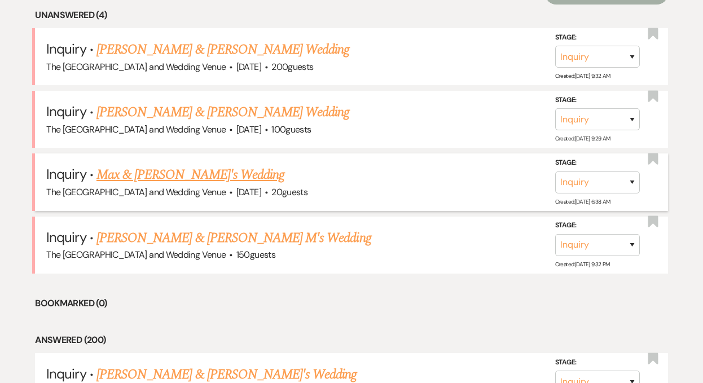
click at [174, 178] on link "Max & [PERSON_NAME]'s Wedding" at bounding box center [190, 175] width 188 height 20
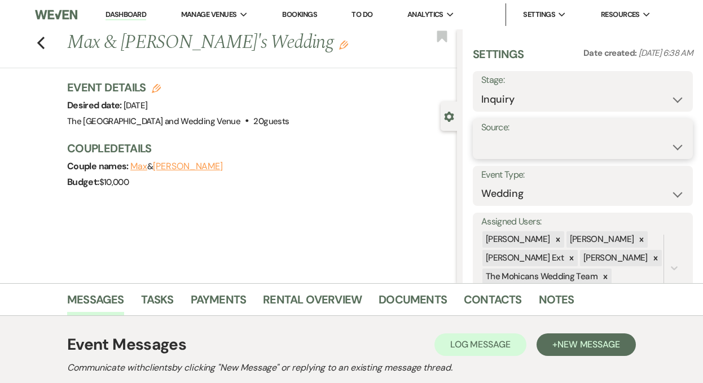
click at [535, 138] on select "Weven Venue Website Instagram Facebook Pinterest Google The Knot Wedding Wire H…" at bounding box center [582, 147] width 203 height 22
select select "5"
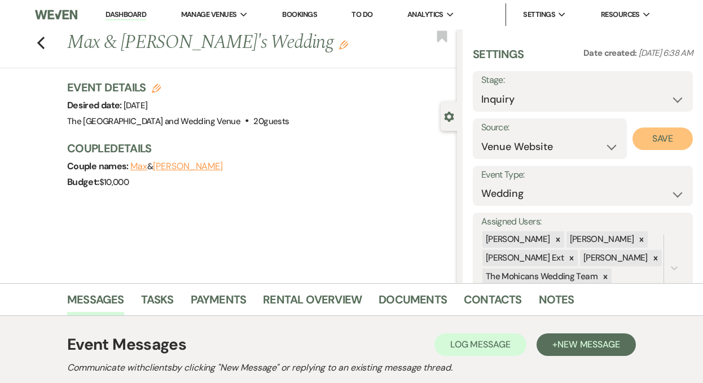
click at [651, 142] on button "Save" at bounding box center [662, 138] width 60 height 23
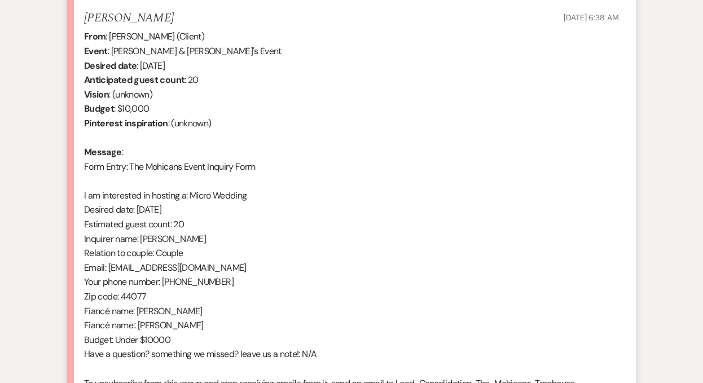
scroll to position [439, 0]
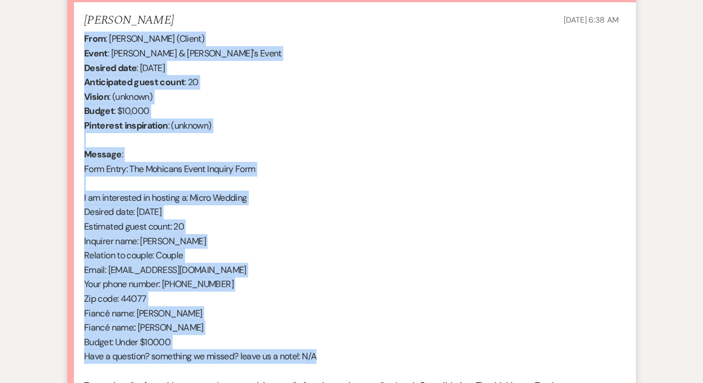
drag, startPoint x: 84, startPoint y: 39, endPoint x: 326, endPoint y: 353, distance: 396.3
click at [326, 353] on div "From : Amanda (Client) Event : Max & Amanda's Event Desired date : November 28t…" at bounding box center [351, 227] width 535 height 390
copy div "From : Amanda (Client) Event : Max & Amanda's Event Desired date : November 28t…"
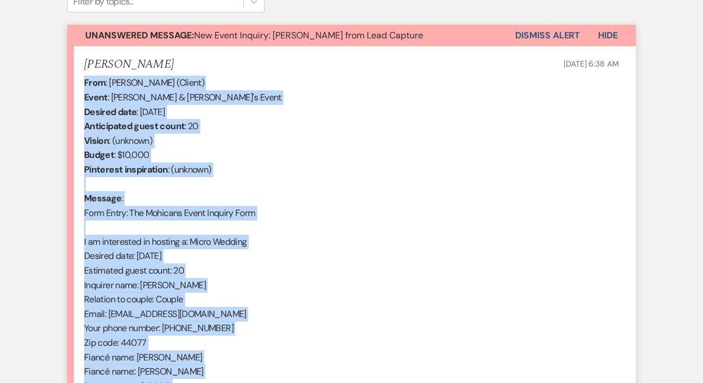
scroll to position [393, 0]
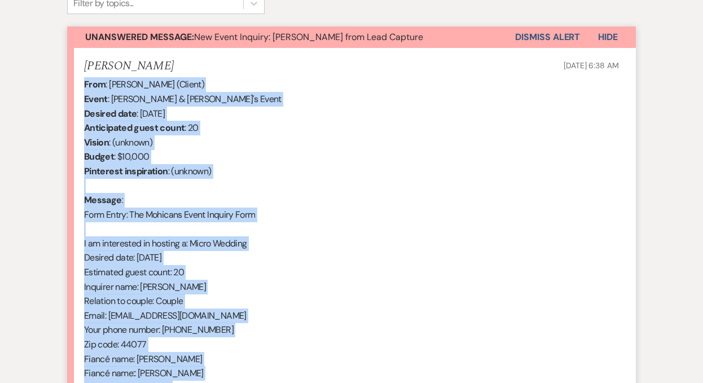
click at [535, 39] on button "Dismiss Alert" at bounding box center [547, 37] width 65 height 21
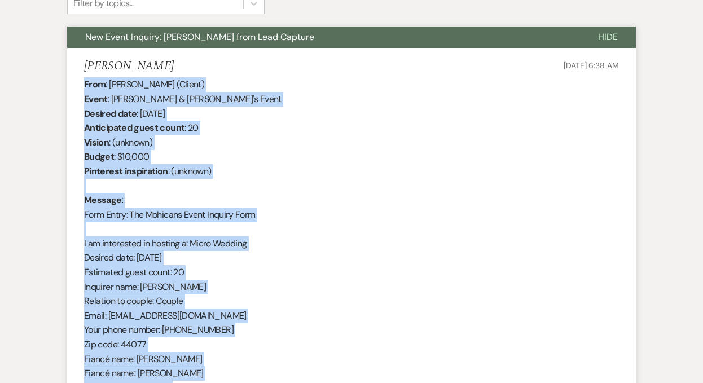
scroll to position [0, 0]
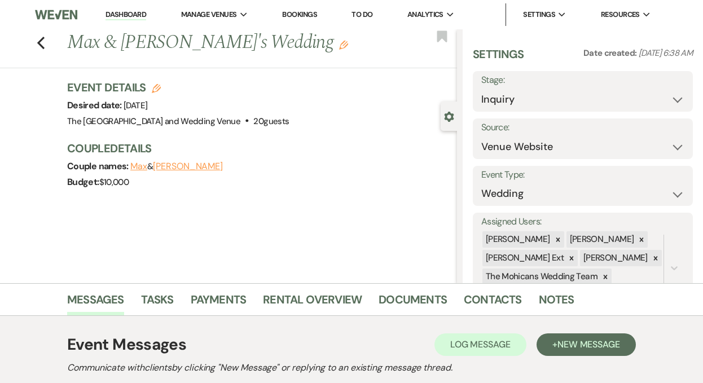
click at [128, 15] on link "Dashboard" at bounding box center [125, 15] width 41 height 11
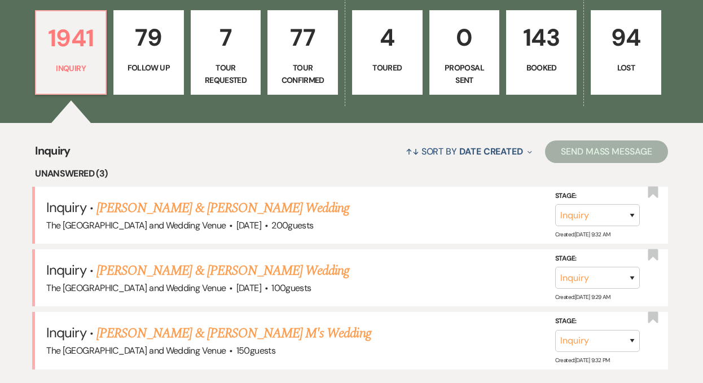
scroll to position [336, 0]
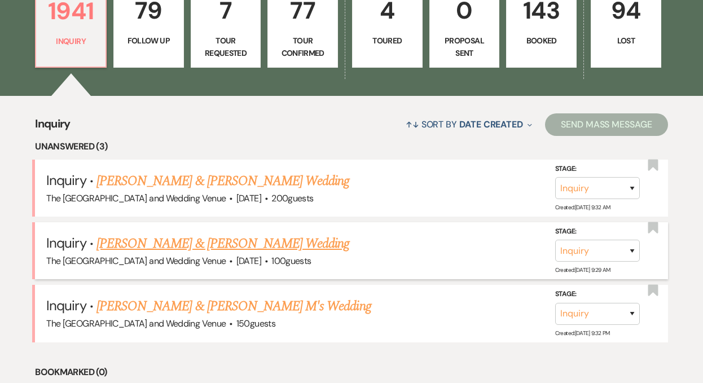
click at [178, 245] on link "[PERSON_NAME] & [PERSON_NAME] Wedding" at bounding box center [222, 243] width 253 height 20
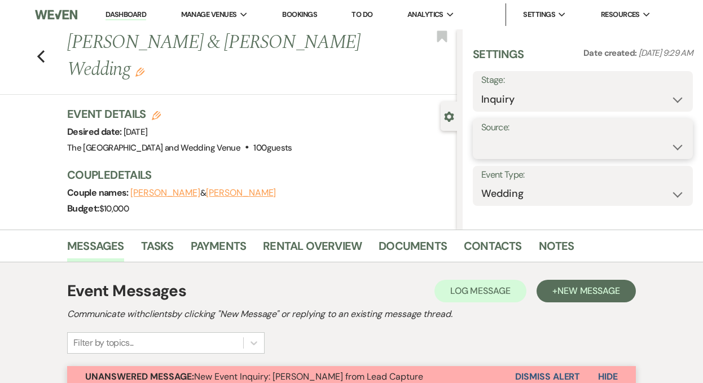
click at [504, 144] on select "Weven Venue Website Instagram Facebook Pinterest Google The Knot Wedding Wire H…" at bounding box center [582, 147] width 203 height 22
select select "5"
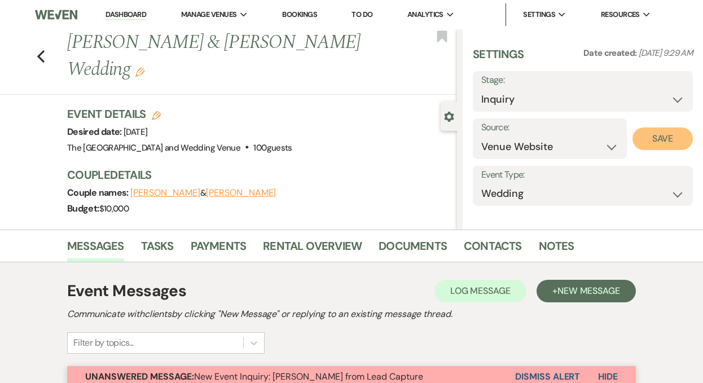
click at [661, 142] on button "Save" at bounding box center [662, 138] width 60 height 23
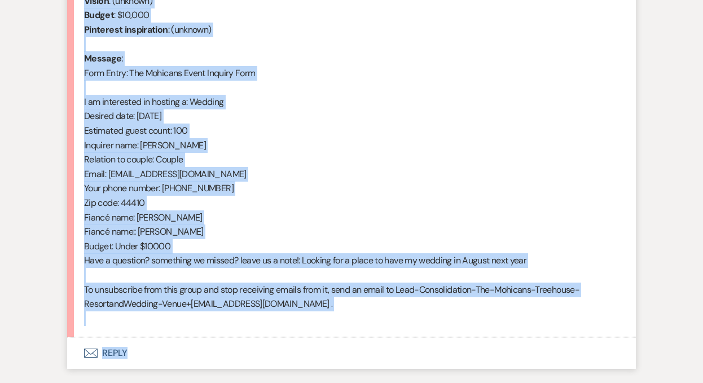
scroll to position [576, 0]
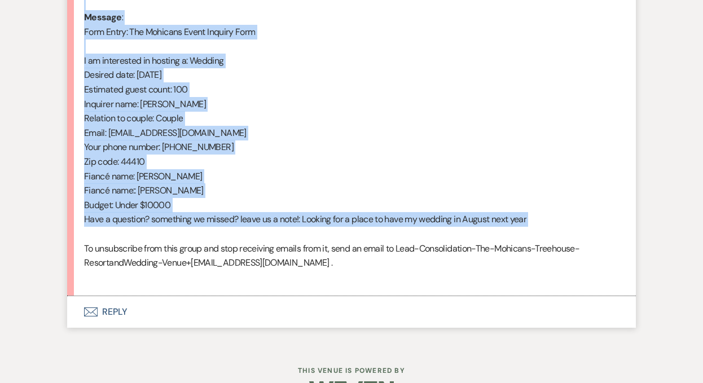
drag, startPoint x: 84, startPoint y: 150, endPoint x: 266, endPoint y: 237, distance: 201.3
click at [266, 237] on div "From : Shelby Swertfager (Client) Event : Brandon & Shelby Swertfager's Event D…" at bounding box center [351, 90] width 535 height 390
copy div "From : Shelby Swertfager (Client) Event : Brandon & Shelby Swertfager's Event D…"
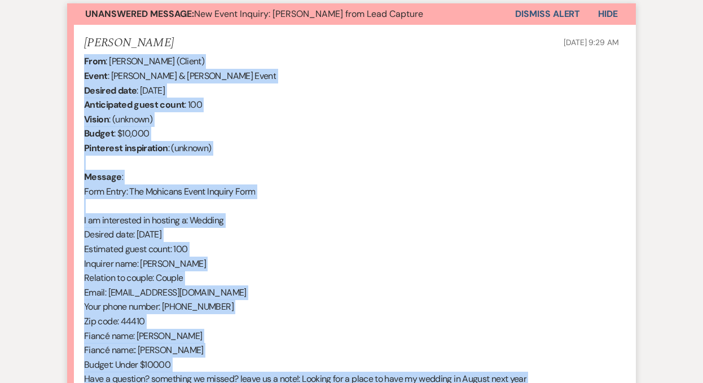
scroll to position [382, 0]
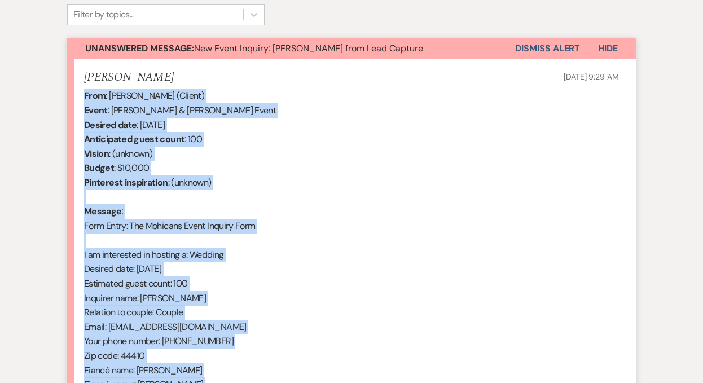
click at [545, 47] on button "Dismiss Alert" at bounding box center [547, 48] width 65 height 21
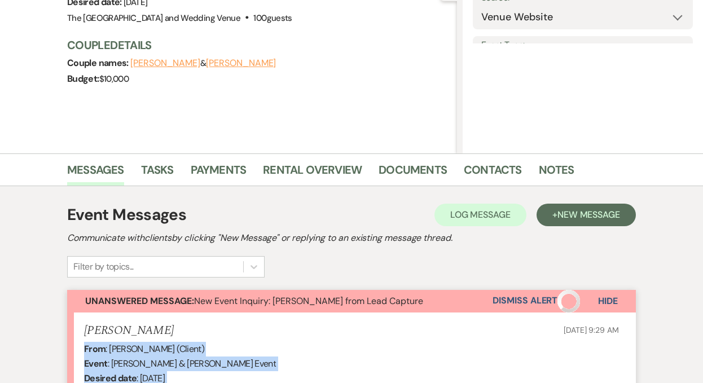
scroll to position [0, 0]
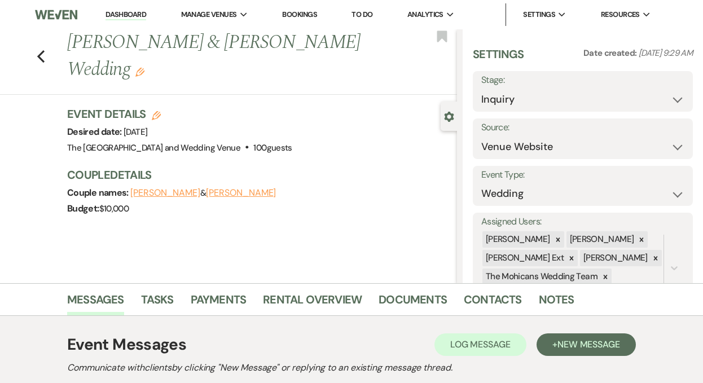
click at [131, 12] on link "Dashboard" at bounding box center [125, 15] width 41 height 11
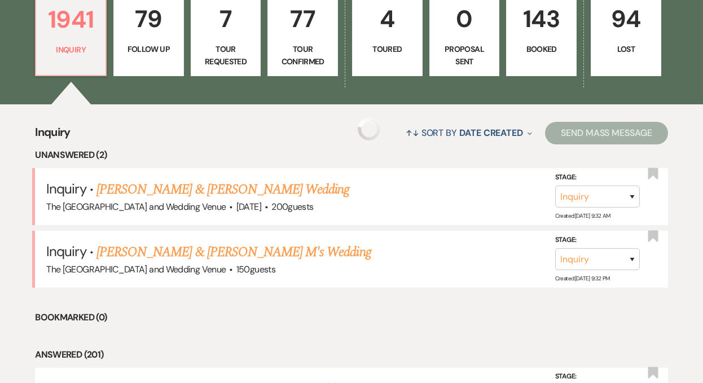
scroll to position [343, 0]
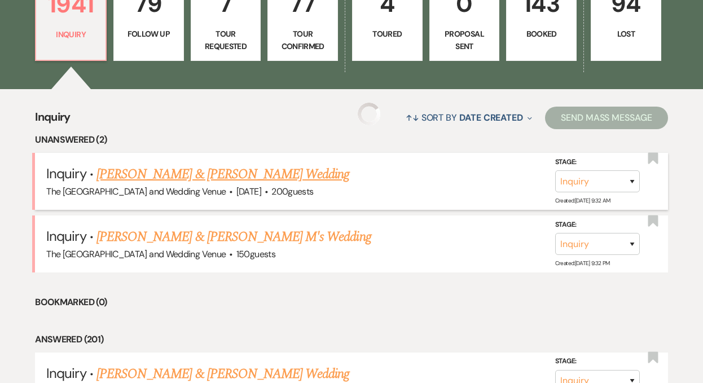
click at [174, 175] on link "[PERSON_NAME] & [PERSON_NAME] Wedding" at bounding box center [222, 174] width 253 height 20
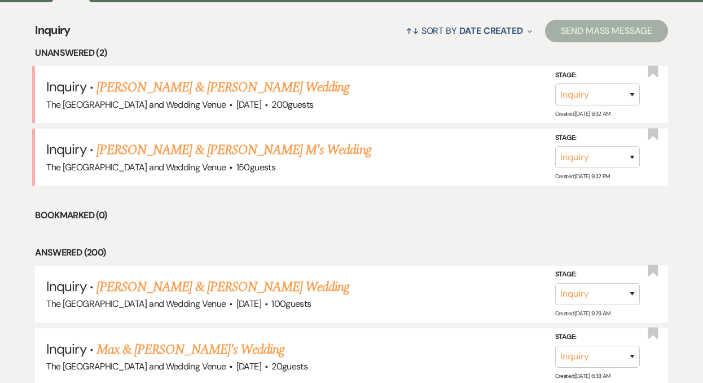
scroll to position [429, 0]
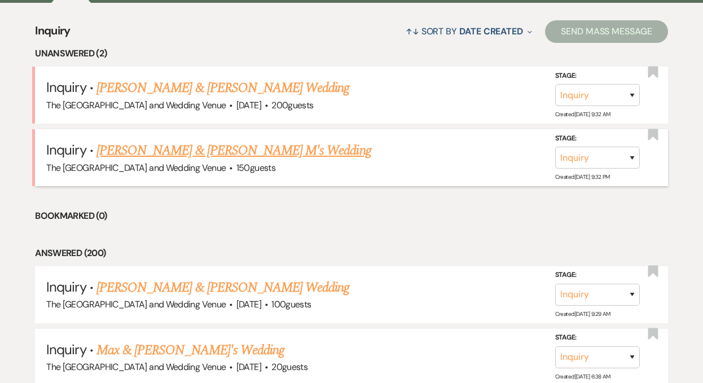
click at [248, 149] on link "[PERSON_NAME] & [PERSON_NAME] M's Wedding" at bounding box center [233, 150] width 275 height 20
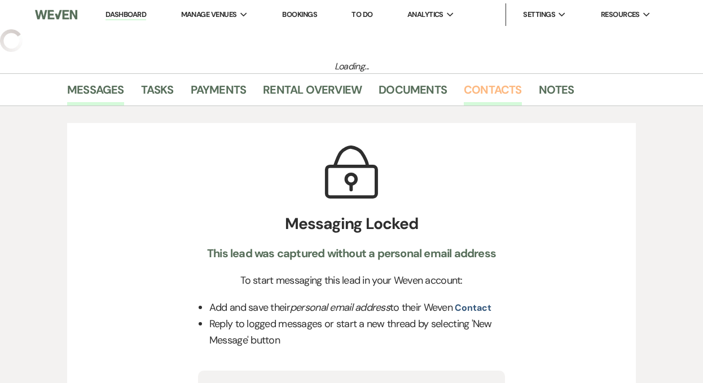
click at [496, 89] on link "Contacts" at bounding box center [493, 93] width 58 height 25
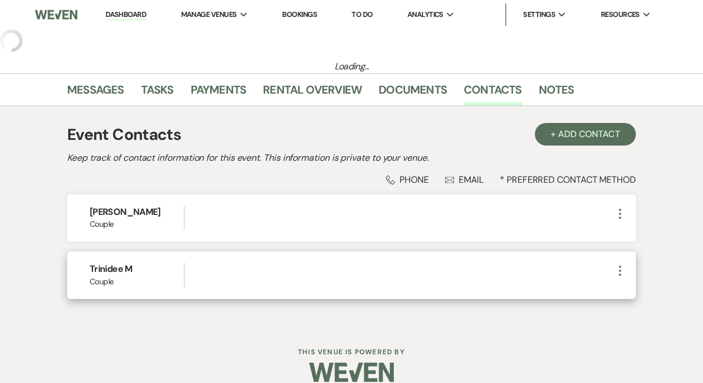
click at [619, 269] on icon "More" at bounding box center [620, 271] width 14 height 14
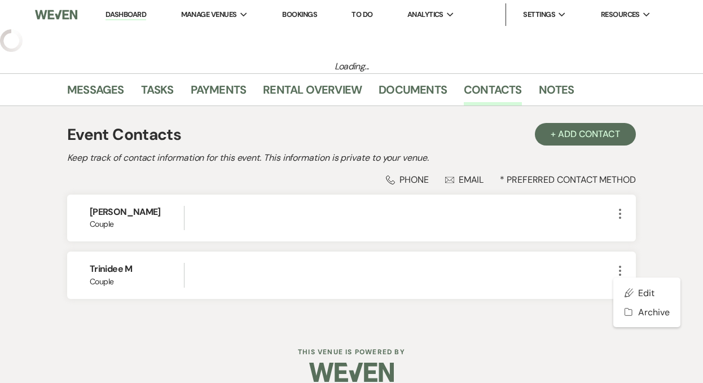
select select "17"
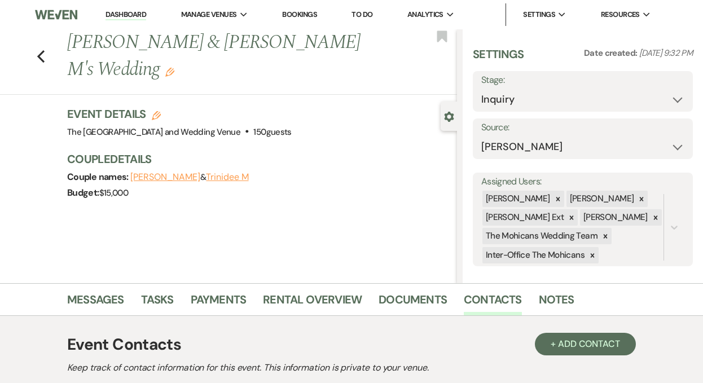
scroll to position [226, 0]
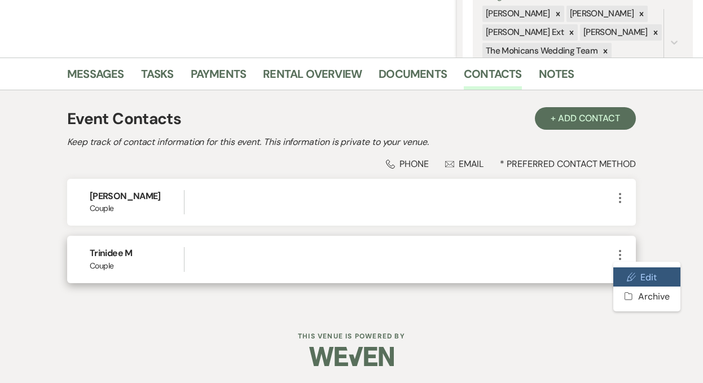
click at [639, 273] on button "Pencil Edit" at bounding box center [646, 276] width 67 height 19
select select "1"
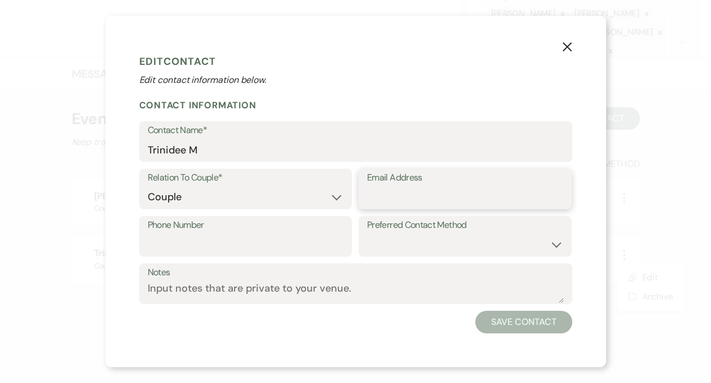
click at [420, 196] on input "Email Address" at bounding box center [465, 197] width 196 height 22
paste input "[EMAIL_ADDRESS][DOMAIN_NAME]"
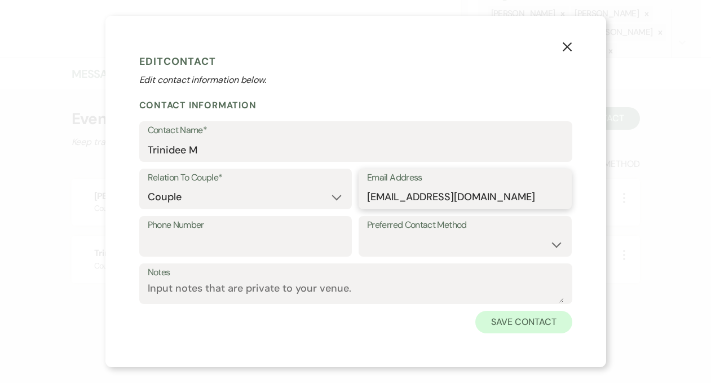
type input "[EMAIL_ADDRESS][DOMAIN_NAME]"
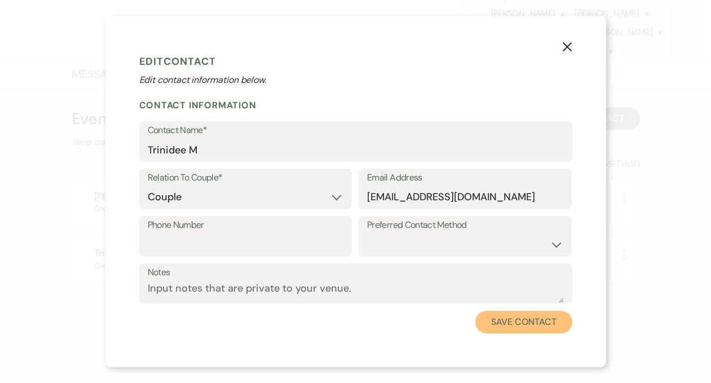
click at [495, 325] on button "Save Contact" at bounding box center [523, 322] width 96 height 23
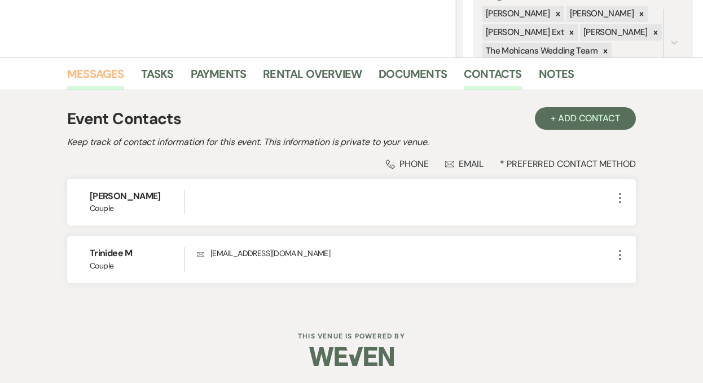
click at [105, 71] on link "Messages" at bounding box center [95, 77] width 57 height 25
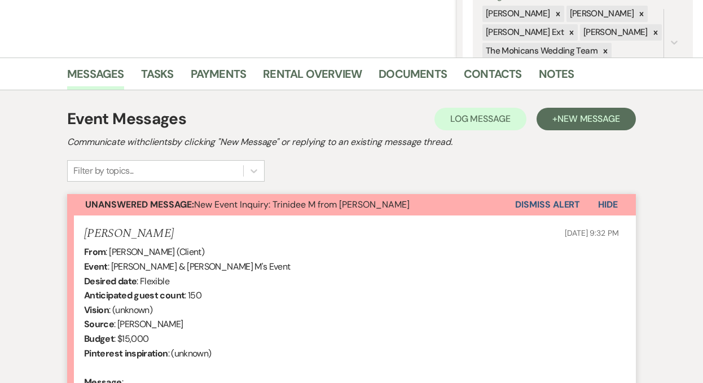
click at [528, 202] on button "Dismiss Alert" at bounding box center [547, 204] width 65 height 21
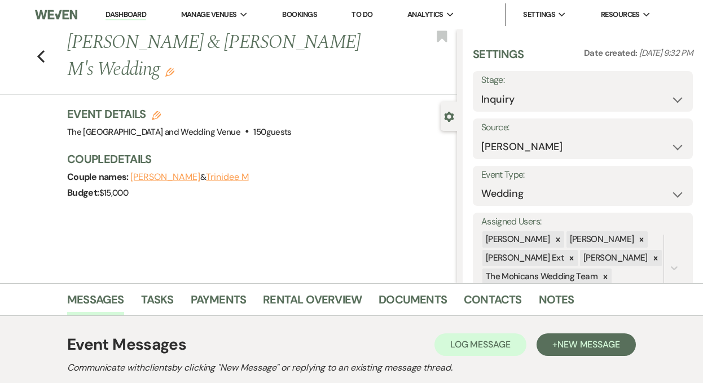
click at [114, 15] on link "Dashboard" at bounding box center [125, 15] width 41 height 11
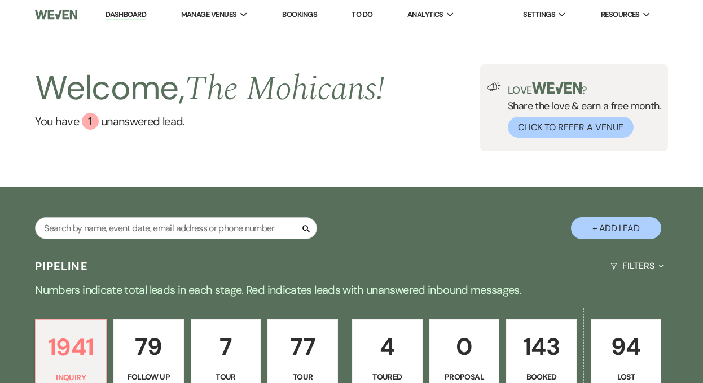
scroll to position [6, 0]
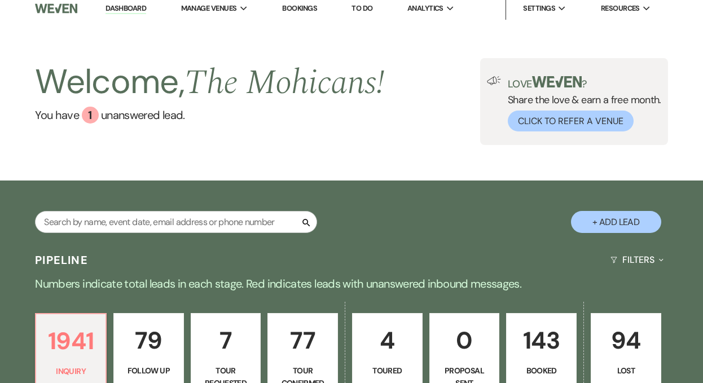
click at [232, 299] on div "1941 Inquiry 79 Follow Up 7 Tour Requested 77 Tour Confirmed 4 Toured 0 Proposa…" at bounding box center [351, 362] width 703 height 126
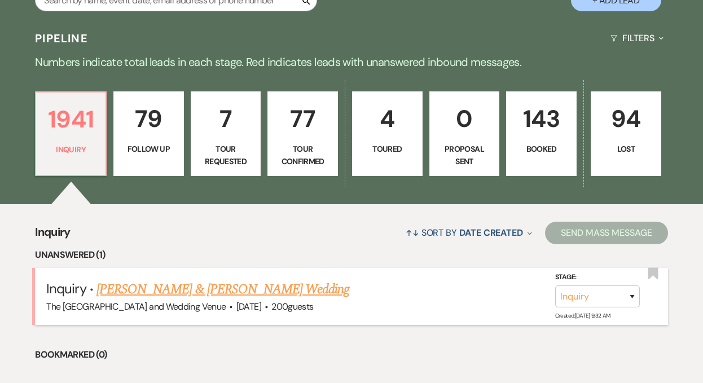
click at [231, 287] on link "[PERSON_NAME] & [PERSON_NAME] Wedding" at bounding box center [222, 289] width 253 height 20
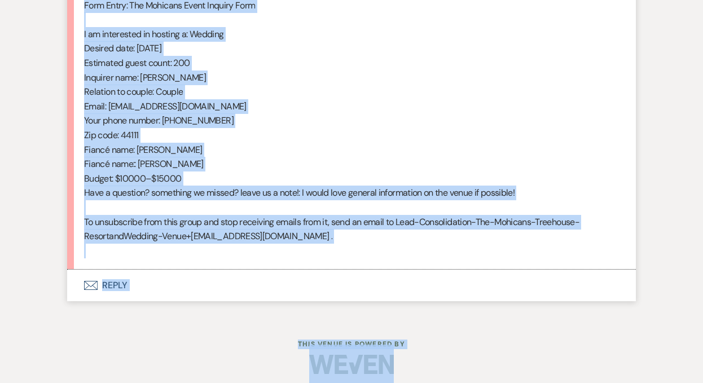
scroll to position [610, 0]
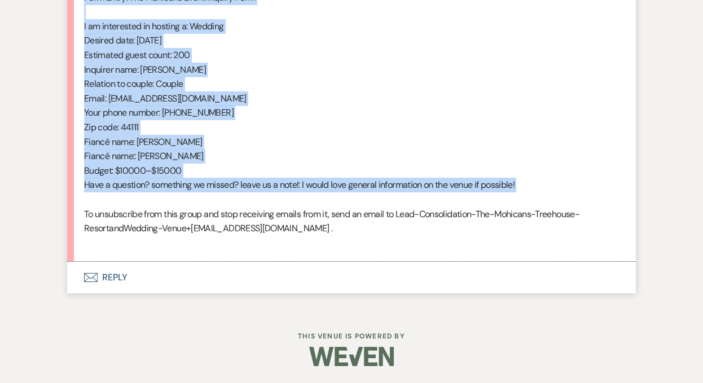
drag, startPoint x: 83, startPoint y: 73, endPoint x: 279, endPoint y: 201, distance: 233.3
click at [279, 201] on div "From : [PERSON_NAME] (Client) Event : [PERSON_NAME] & [PERSON_NAME] Event Desir…" at bounding box center [351, 55] width 535 height 390
copy div "From : [PERSON_NAME] (Client) Event : [PERSON_NAME] & [PERSON_NAME] Event Desir…"
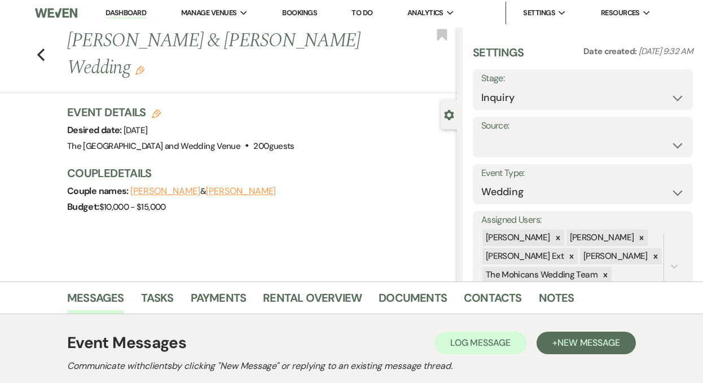
scroll to position [0, 0]
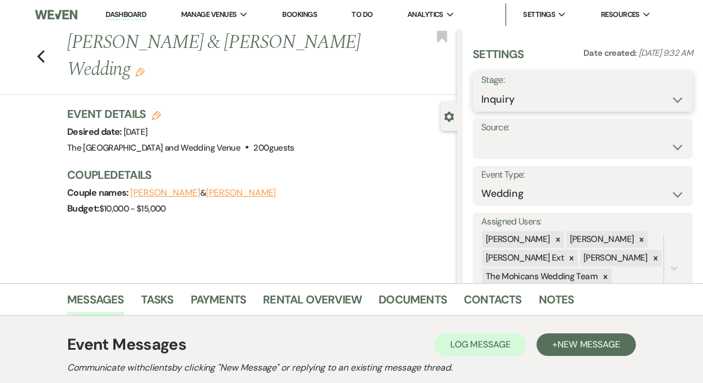
click at [515, 104] on select "Inquiry Follow Up Tour Requested Tour Confirmed Toured Proposal Sent Booked Lost" at bounding box center [582, 100] width 203 height 22
select select "9"
click at [663, 89] on button "Save" at bounding box center [669, 91] width 45 height 23
click at [615, 136] on select "Weven Venue Website Instagram Facebook Pinterest Google The Knot Wedding Wire H…" at bounding box center [582, 147] width 203 height 22
select select "5"
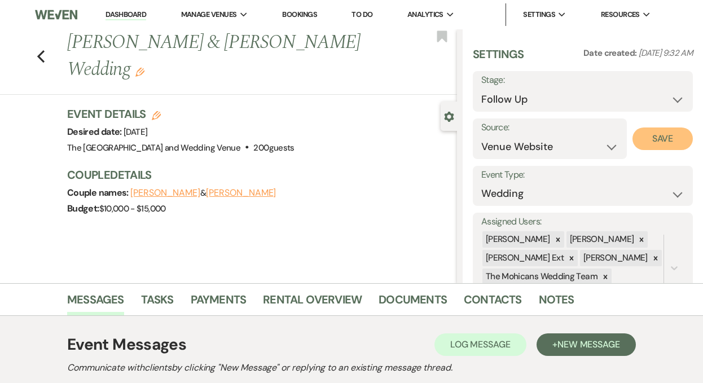
click at [659, 135] on button "Save" at bounding box center [662, 138] width 60 height 23
click at [132, 14] on link "Dashboard" at bounding box center [125, 15] width 41 height 11
select select "9"
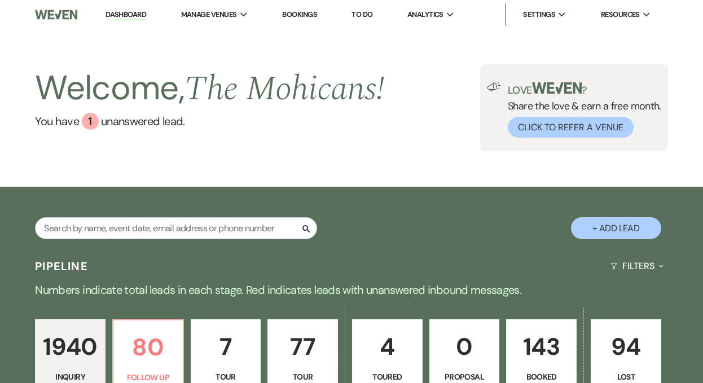
click at [133, 13] on link "Dashboard" at bounding box center [125, 15] width 41 height 11
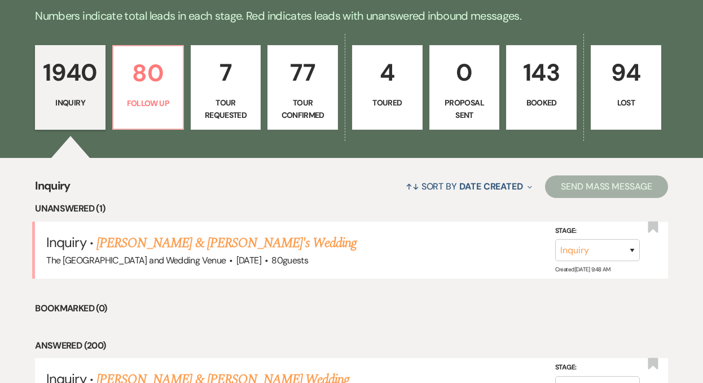
scroll to position [329, 0]
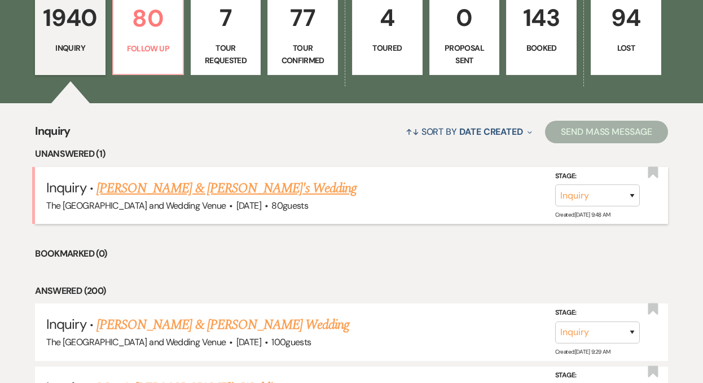
click at [213, 187] on link "[PERSON_NAME] & [PERSON_NAME]'s Wedding" at bounding box center [226, 188] width 261 height 20
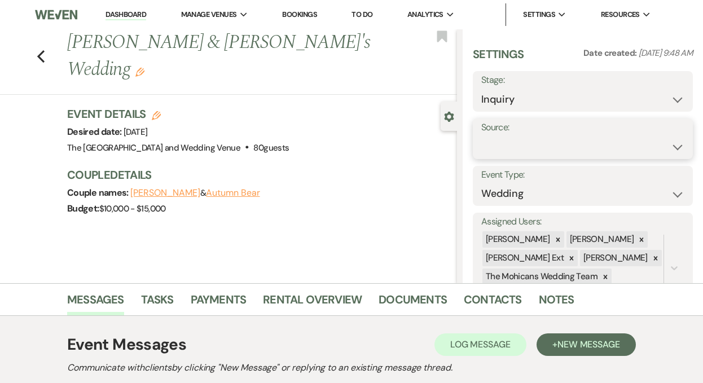
click at [506, 138] on select "Weven Venue Website Instagram Facebook Pinterest Google The Knot Wedding Wire H…" at bounding box center [582, 147] width 203 height 22
select select "5"
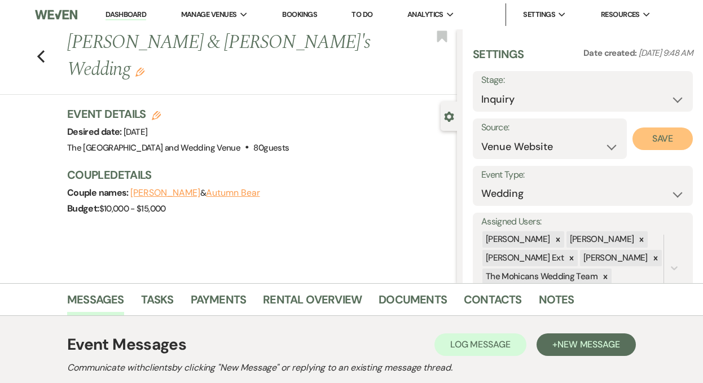
click at [654, 138] on button "Save" at bounding box center [662, 138] width 60 height 23
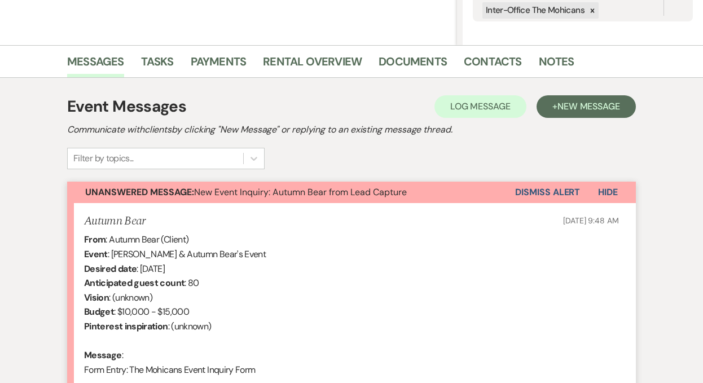
scroll to position [283, 0]
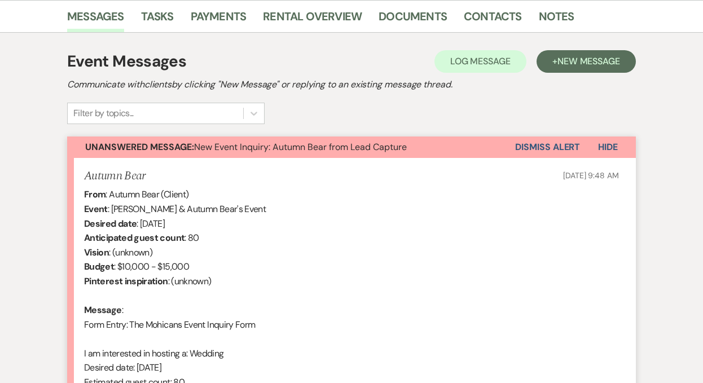
click at [548, 149] on button "Dismiss Alert" at bounding box center [547, 146] width 65 height 21
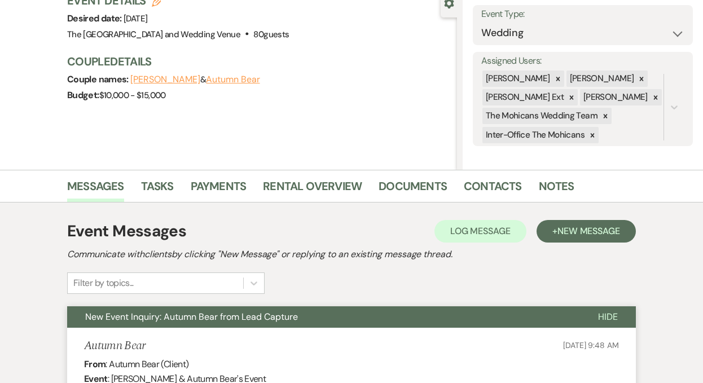
scroll to position [0, 0]
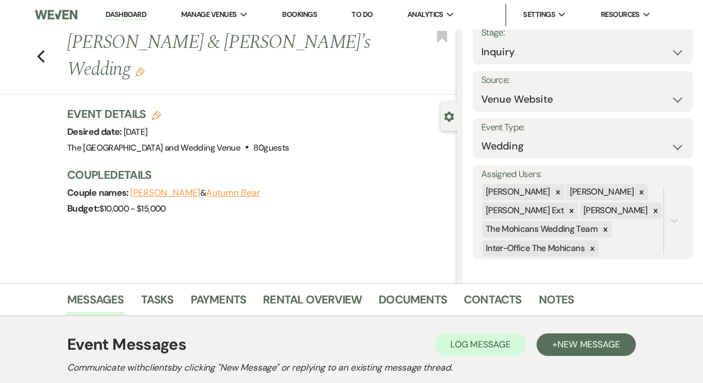
click at [133, 11] on link "Dashboard" at bounding box center [125, 15] width 41 height 11
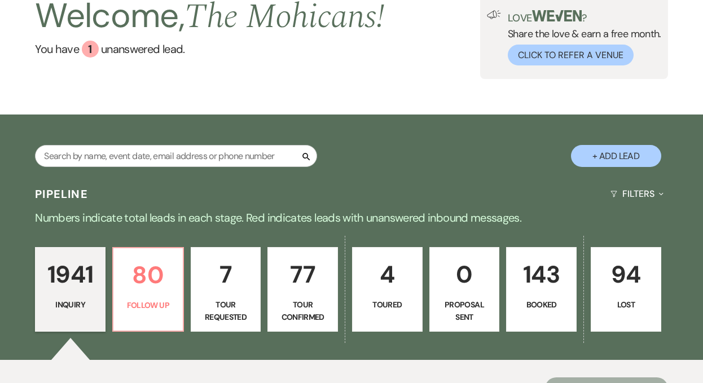
scroll to position [133, 0]
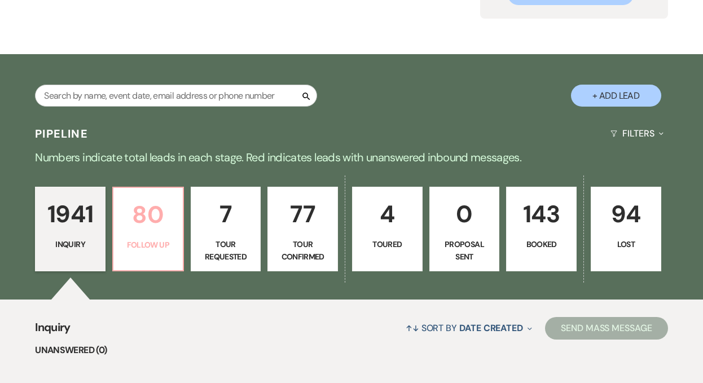
click at [145, 242] on p "Follow Up" at bounding box center [148, 245] width 56 height 12
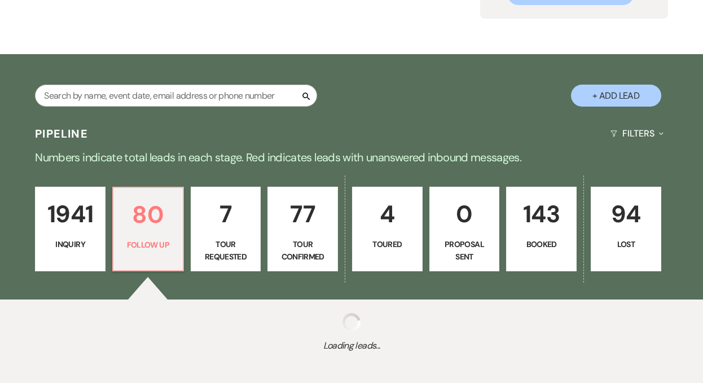
select select "9"
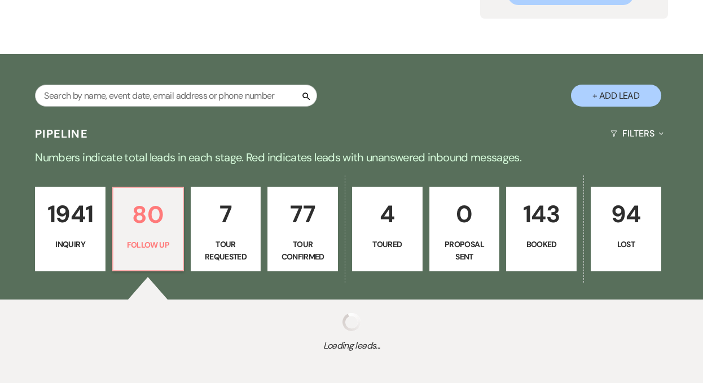
select select "9"
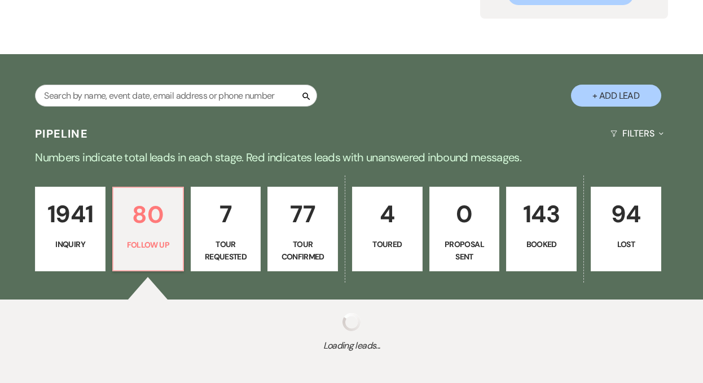
select select "9"
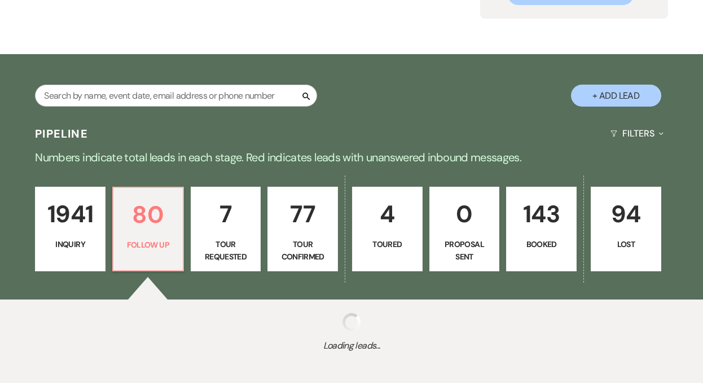
select select "9"
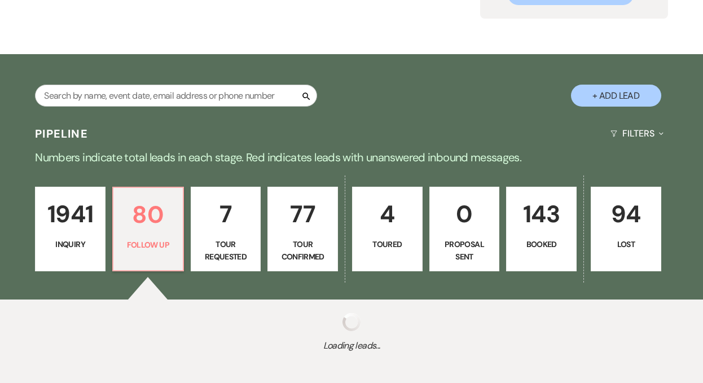
select select "9"
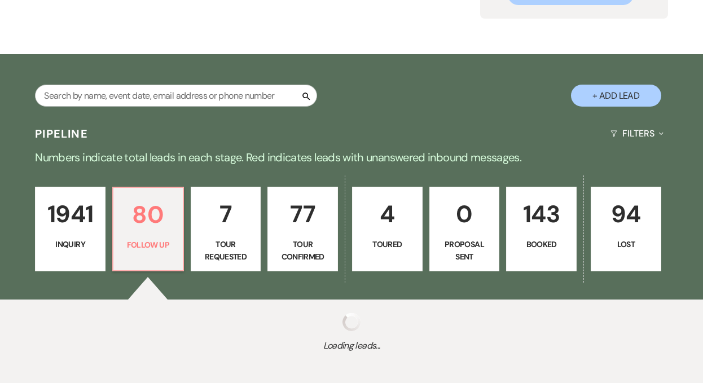
select select "9"
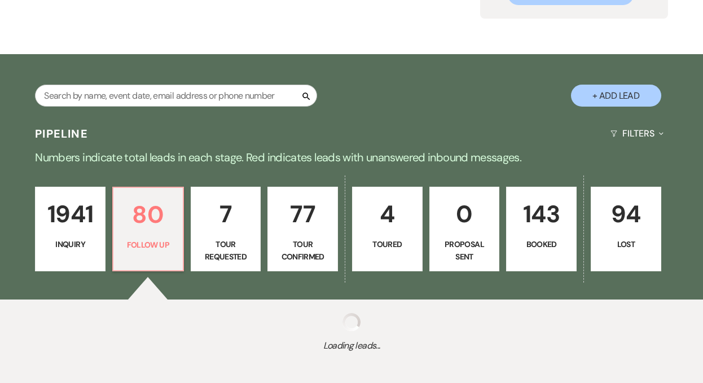
select select "9"
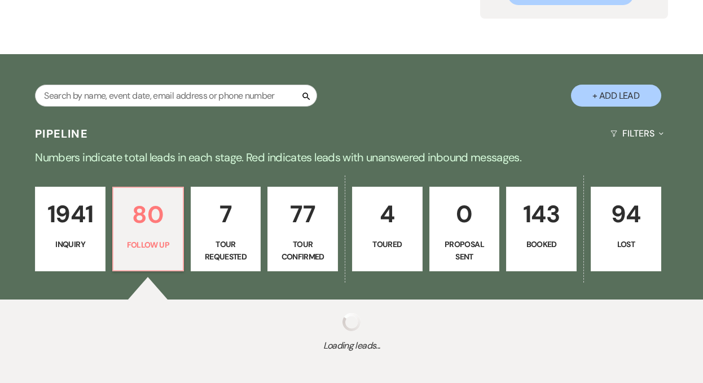
select select "9"
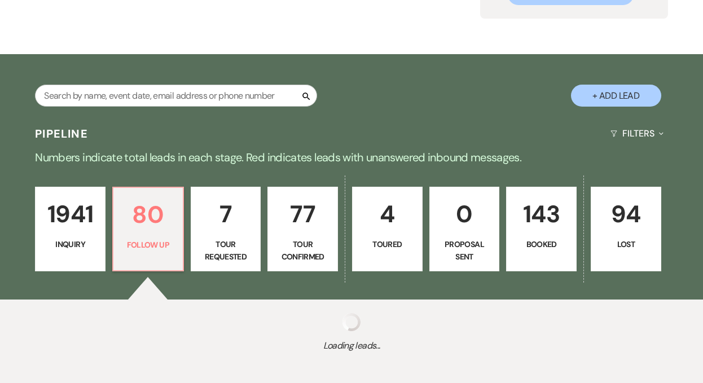
select select "9"
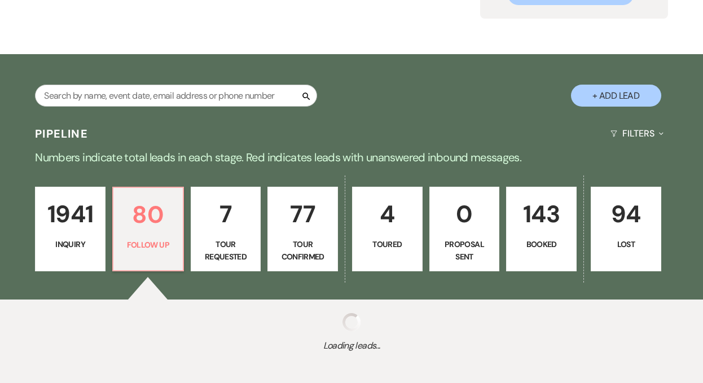
select select "9"
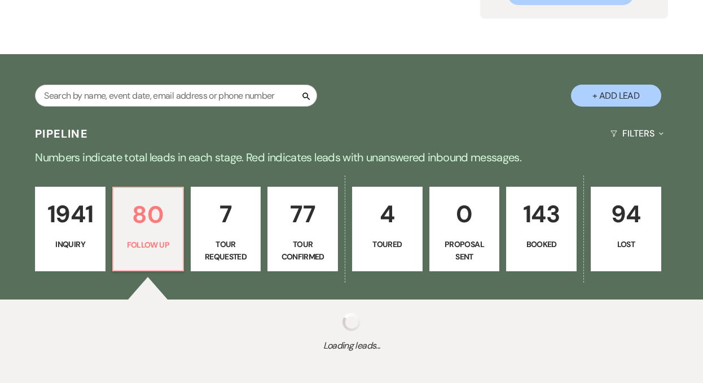
select select "9"
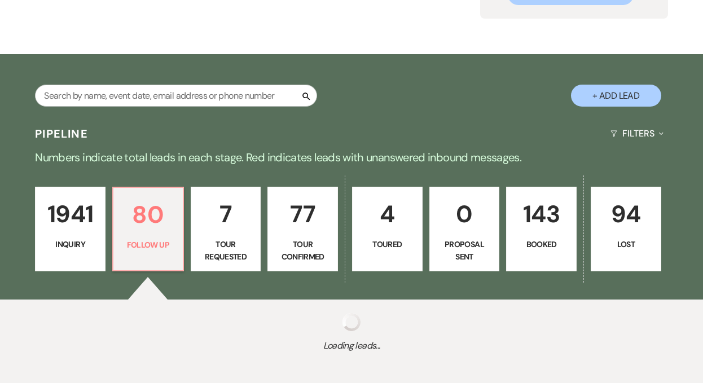
select select "9"
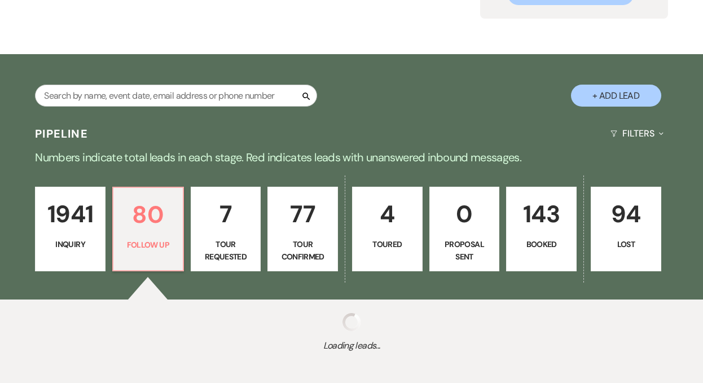
select select "9"
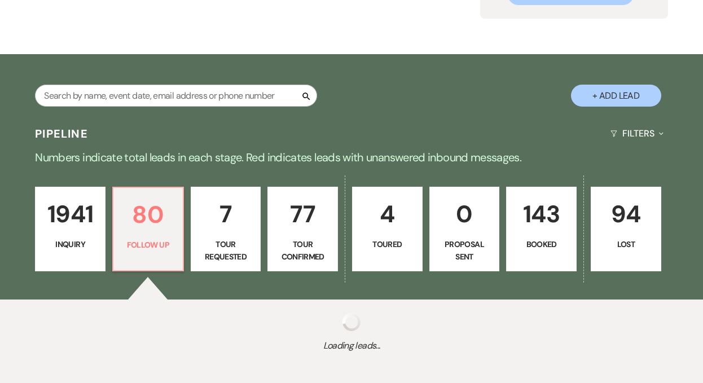
select select "9"
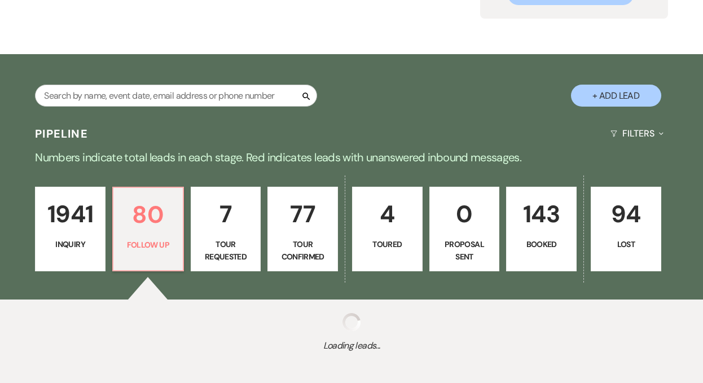
select select "9"
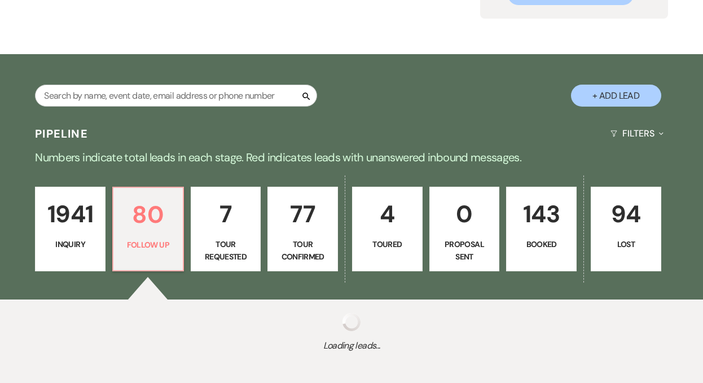
select select "9"
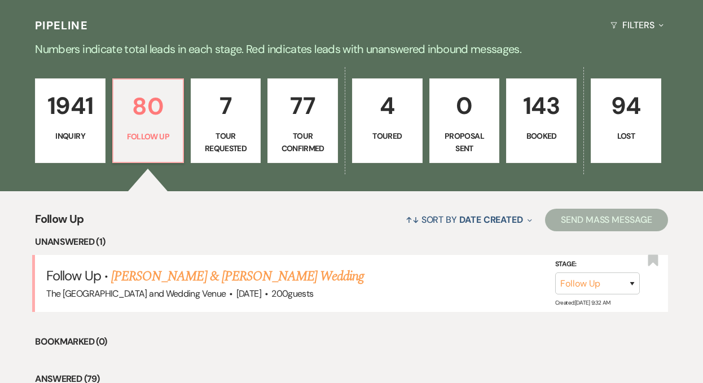
scroll to position [280, 0]
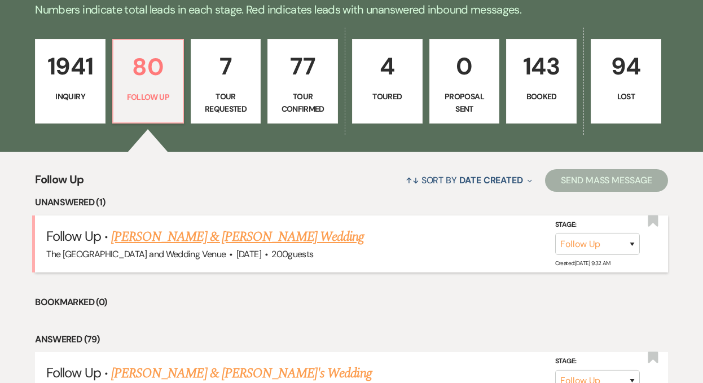
click at [223, 239] on link "[PERSON_NAME] & [PERSON_NAME] Wedding" at bounding box center [237, 237] width 253 height 20
select select "9"
select select "5"
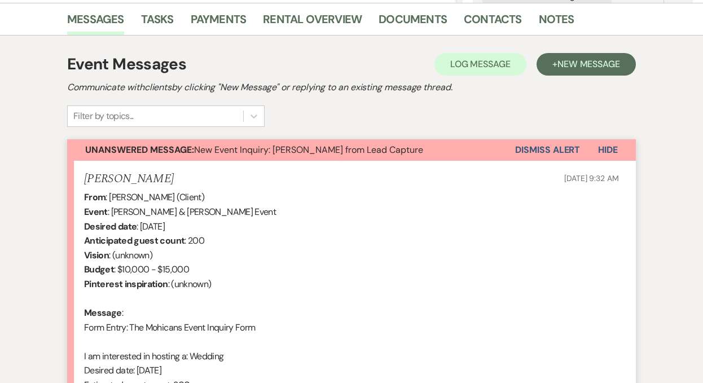
click at [520, 151] on button "Dismiss Alert" at bounding box center [547, 149] width 65 height 21
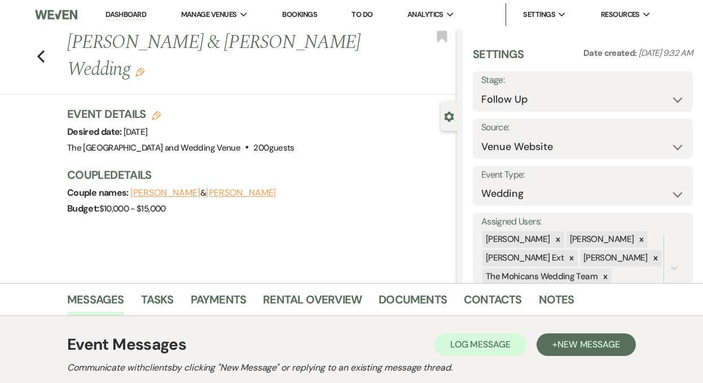
click at [124, 14] on link "Dashboard" at bounding box center [125, 15] width 41 height 11
